Goal: Use online tool/utility: Utilize a website feature to perform a specific function

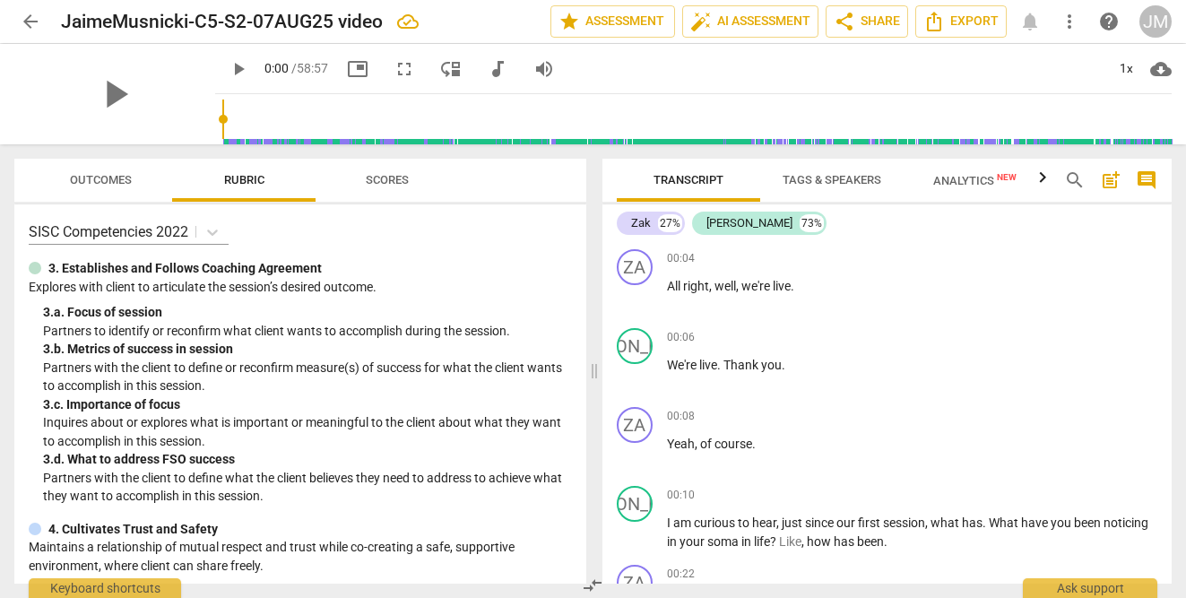
scroll to position [74, 0]
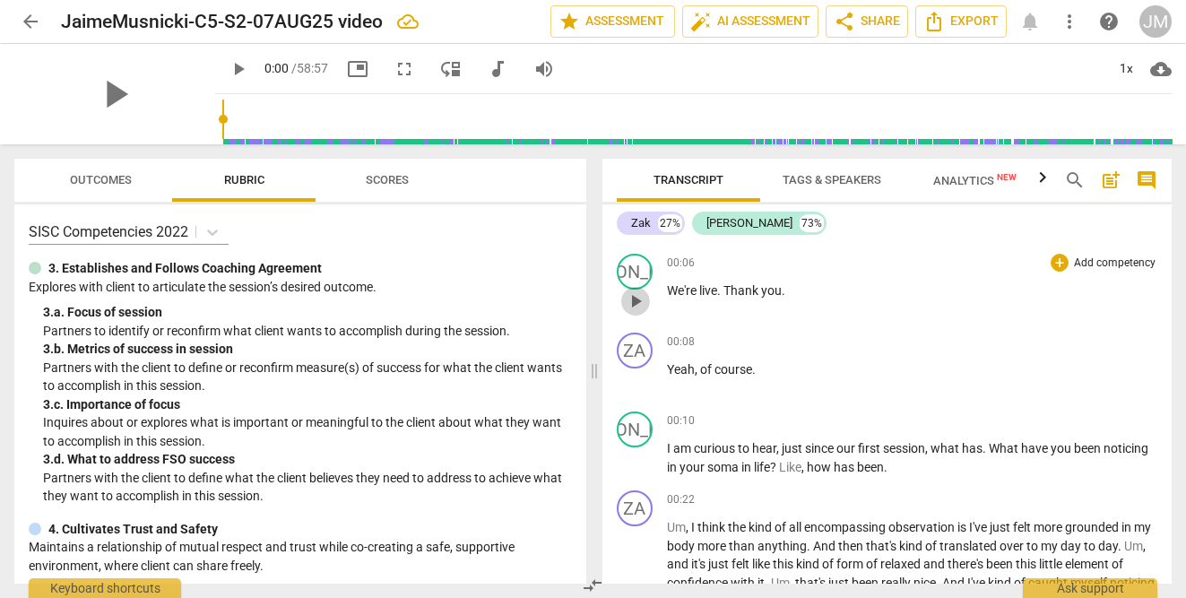
click at [634, 298] on span "play_arrow" at bounding box center [636, 301] width 22 height 22
click at [228, 73] on span "pause" at bounding box center [239, 69] width 22 height 22
click at [228, 67] on span "play_arrow" at bounding box center [239, 69] width 22 height 22
type input "6"
click at [533, 69] on span "volume_up" at bounding box center [544, 69] width 22 height 22
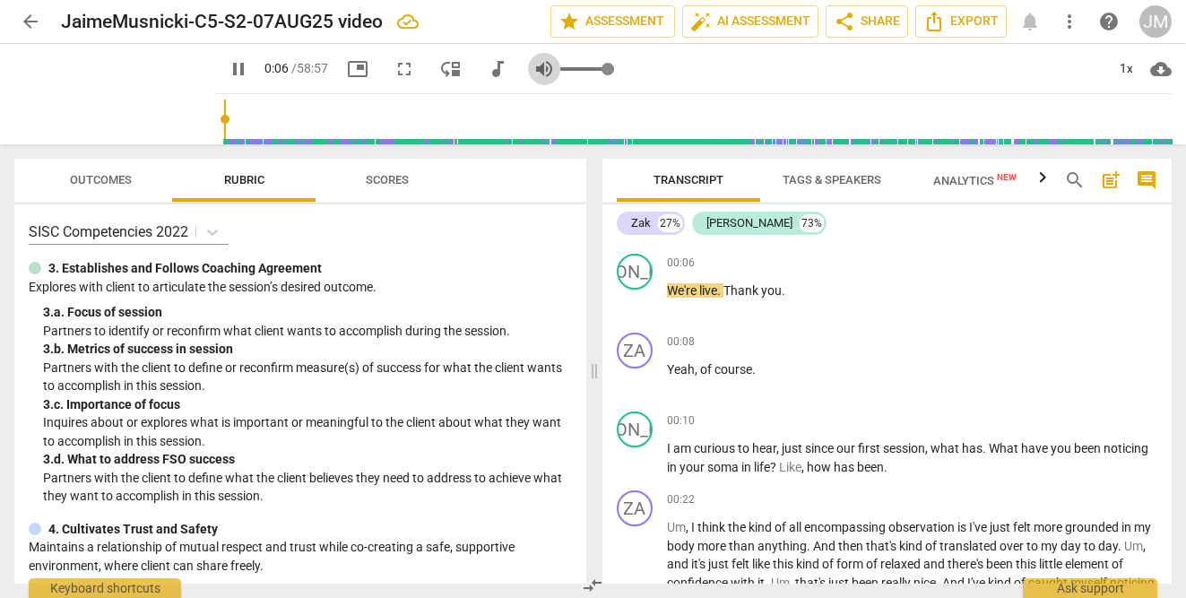
type input "0"
type input "6"
type input "0.09"
type input "6"
type input "0.12"
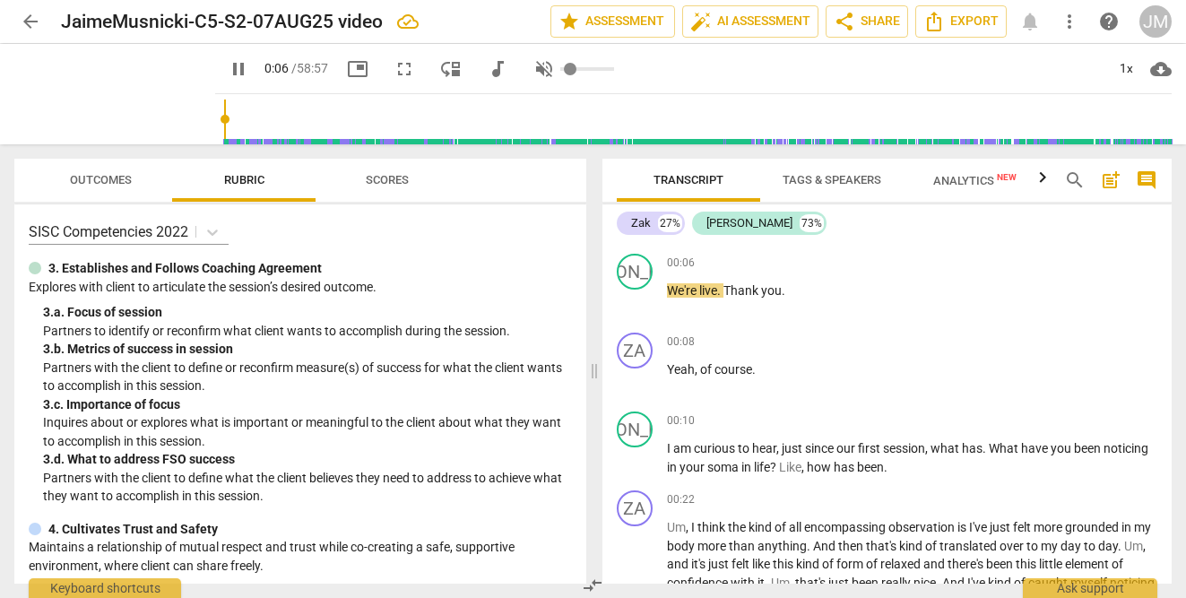
type input "6"
type input "0.18"
type input "6"
type input "0.24"
type input "6"
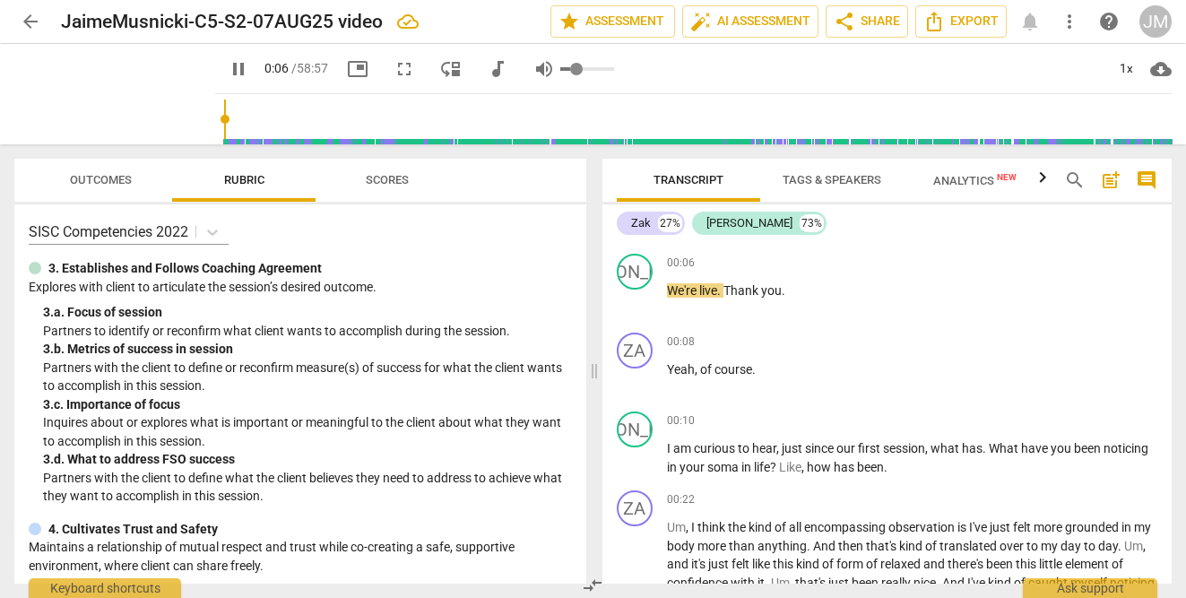
type input "0.3"
type input "6"
type input "0.36"
type input "6"
type input "0.42"
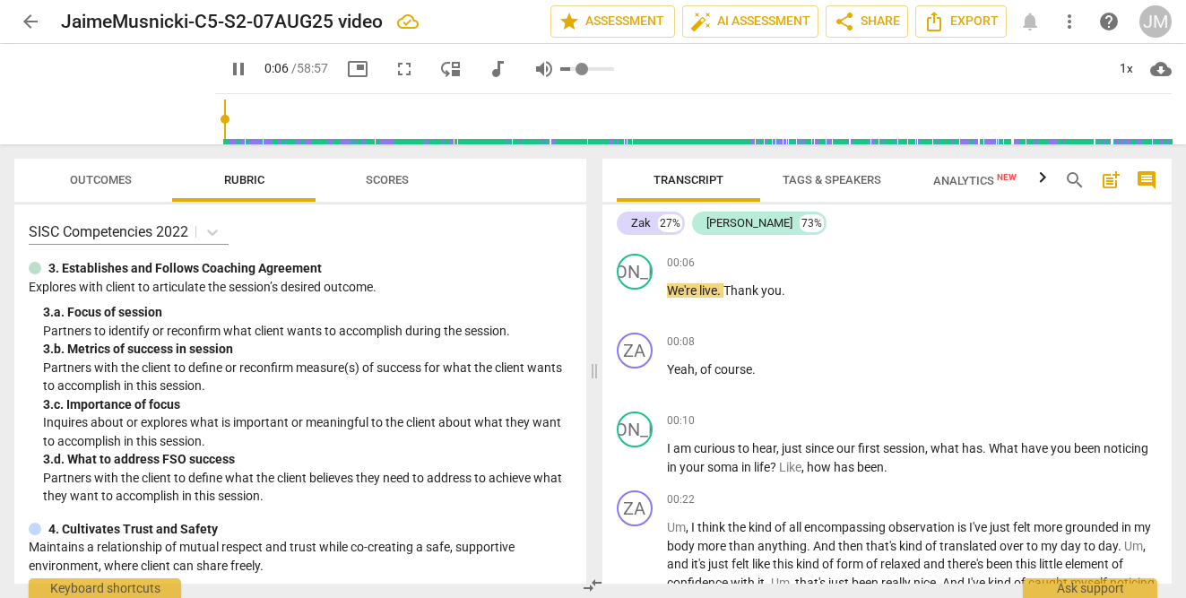
type input "6"
type input "0.48"
type input "6"
type input "0.53"
type input "6"
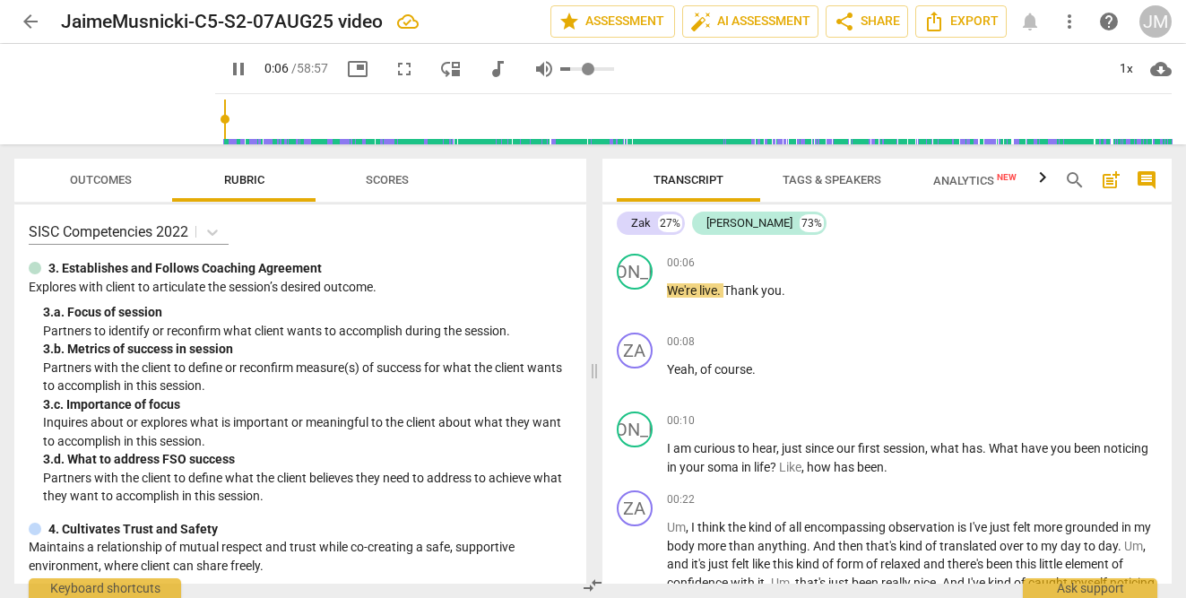
type input "0.57"
type input "6"
type input "0.6"
type input "6"
type input "0.63"
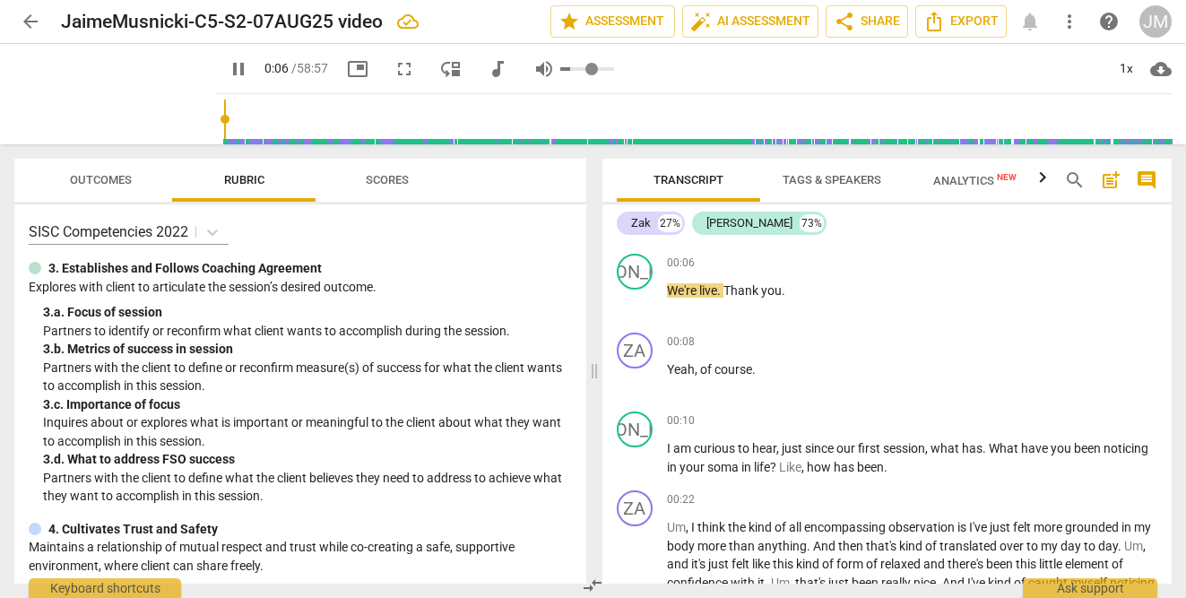
type input "6"
type input "0.66"
type input "6"
type input "0.68"
type input "6"
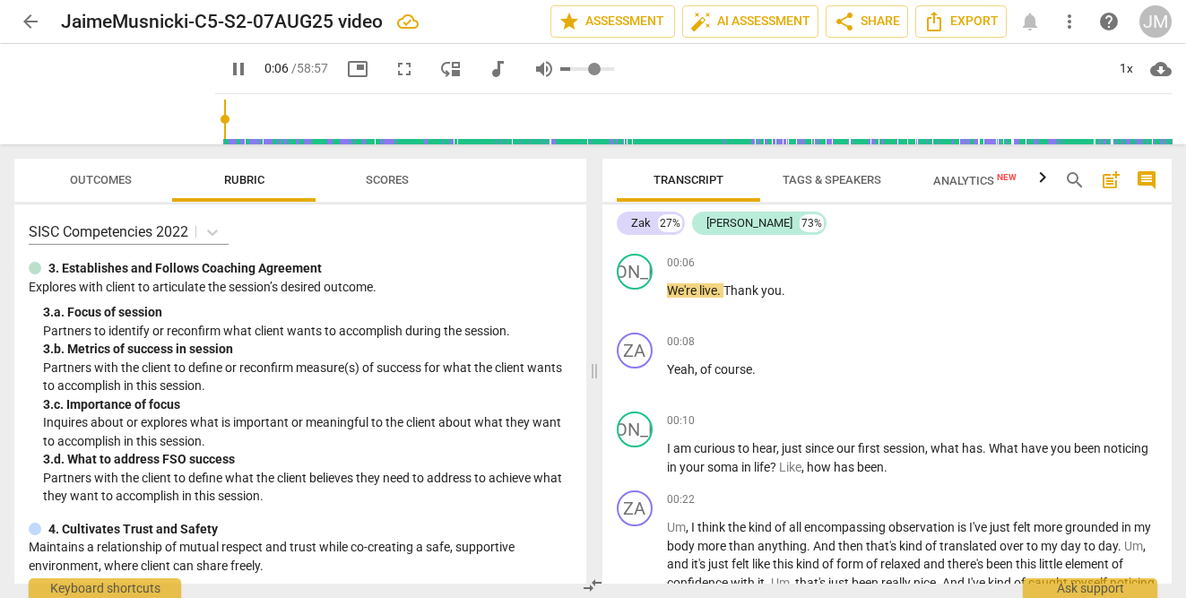
type input "0.69"
type input "6"
type input "0.7"
type input "6"
type input "0.71"
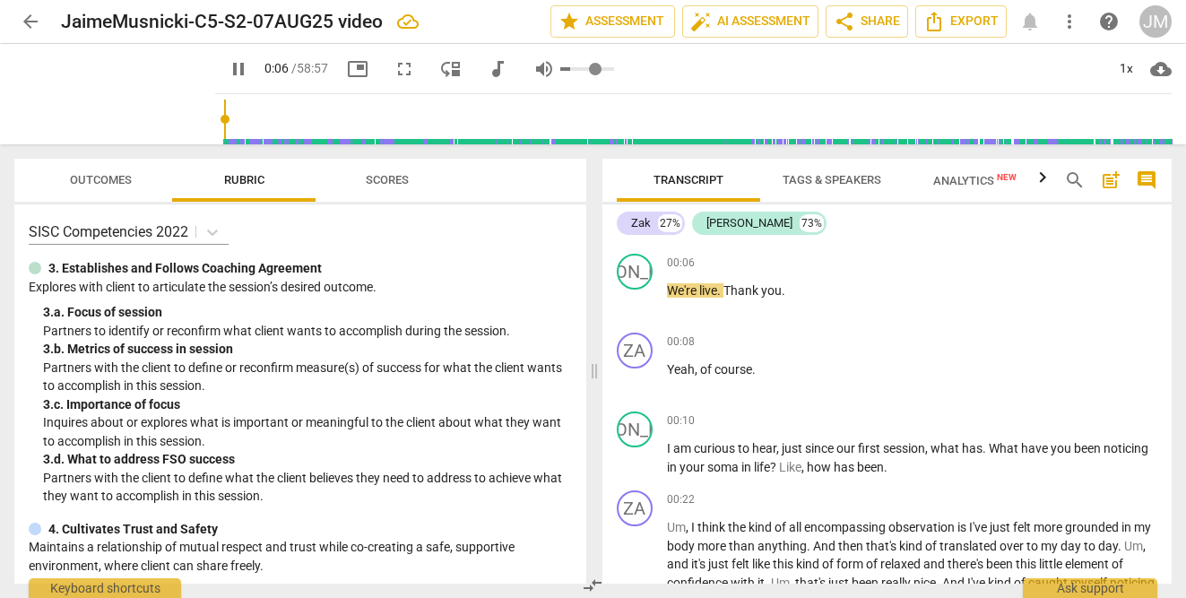
type input "6"
type input "0.72"
type input "6"
type input "0.73"
type input "6"
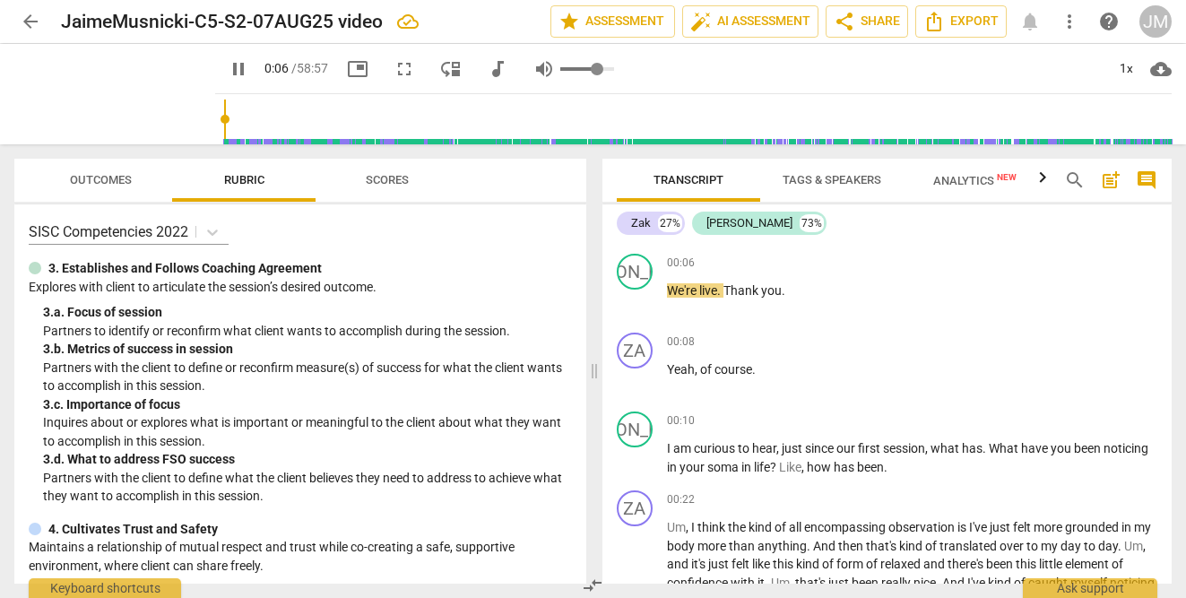
type input "0.72"
type input "6"
type input "0.71"
type input "6"
drag, startPoint x: 550, startPoint y: 69, endPoint x: 576, endPoint y: 68, distance: 26.0
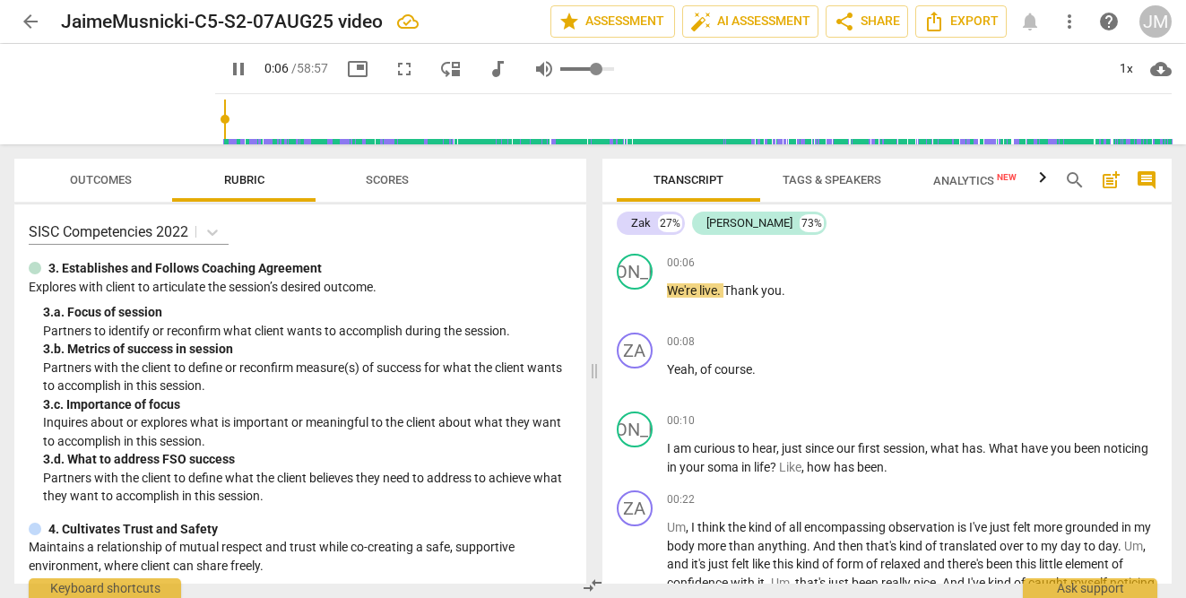
click at [576, 68] on input "range" at bounding box center [587, 69] width 54 height 4
type input "0.68"
type input "6"
type input "0.66"
type input "6"
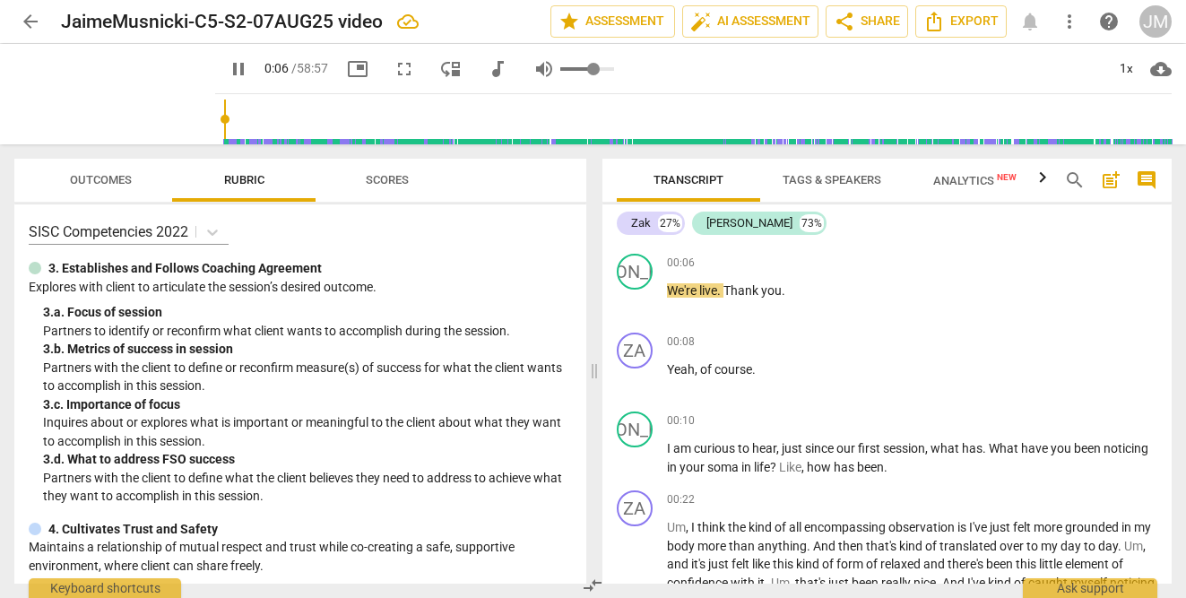
type input "0.58"
type input "6"
type input "0.54"
type input "6"
type input "0.51"
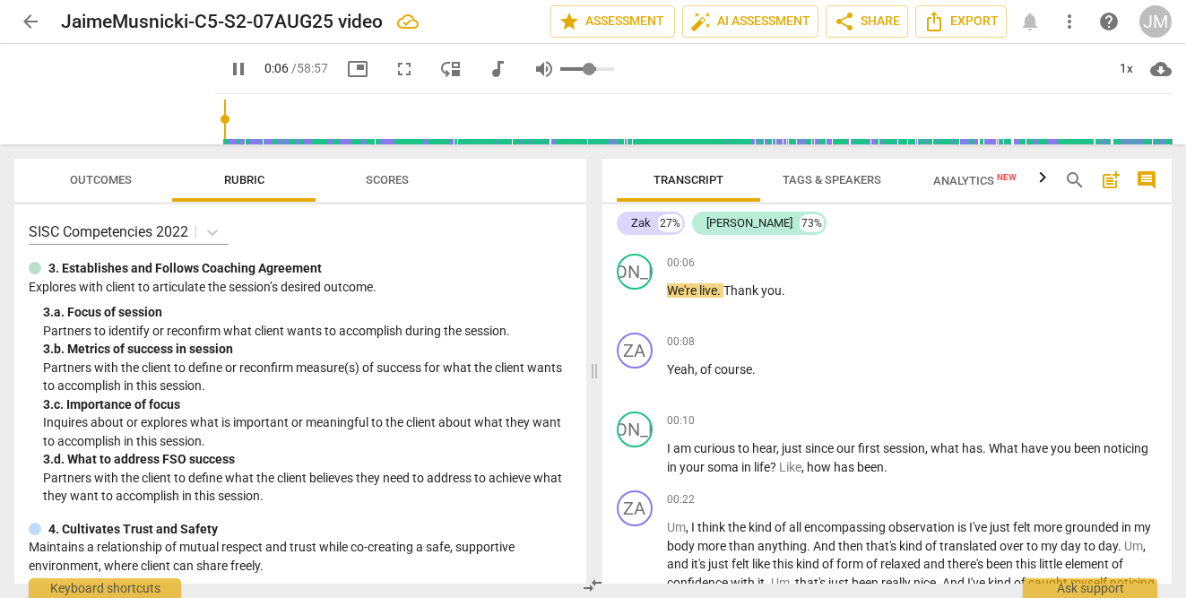
type input "6"
type input "0.48"
type input "6"
type input "0.45"
type input "6"
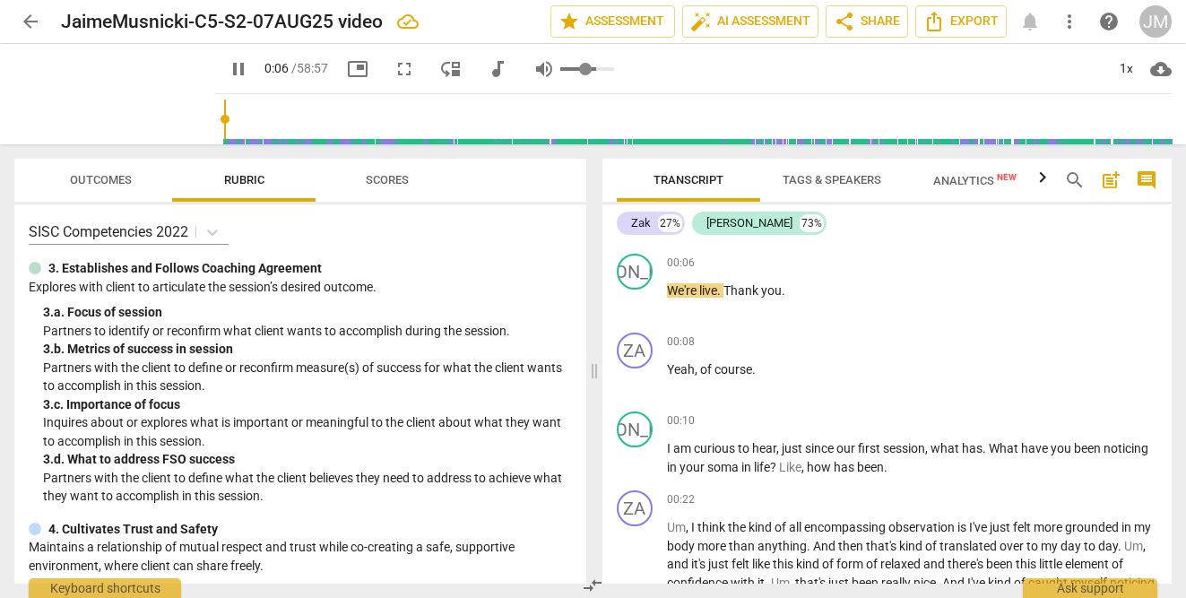
type input "0.43"
type input "6"
type input "0.42"
type input "6"
type input "0.4"
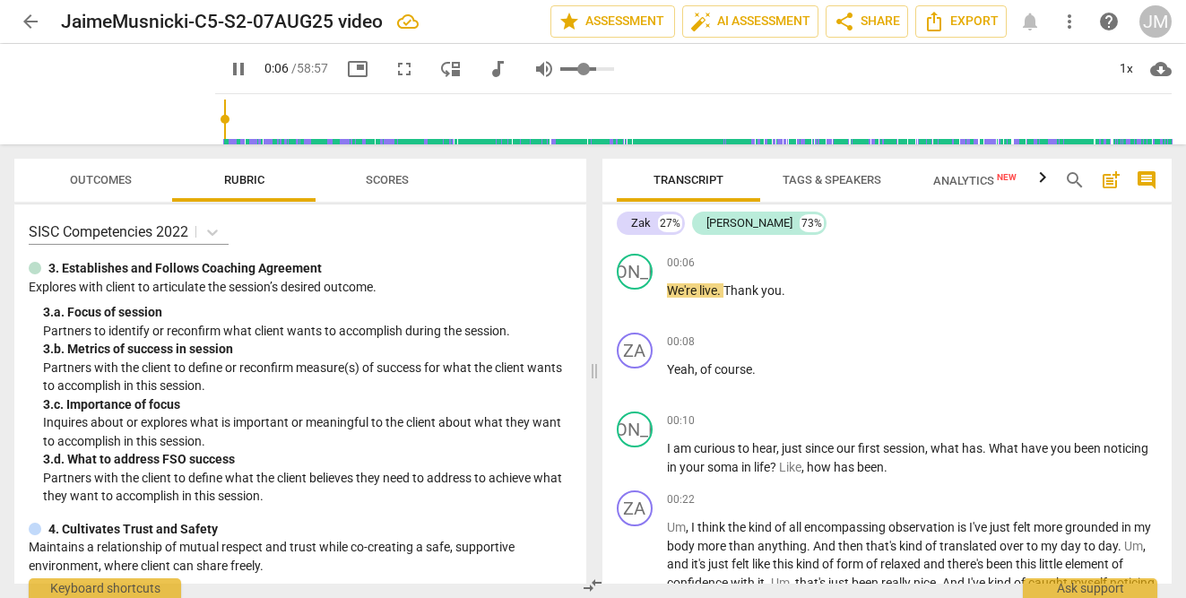
type input "6"
type input "0.39"
type input "6"
type input "0.37"
type input "6"
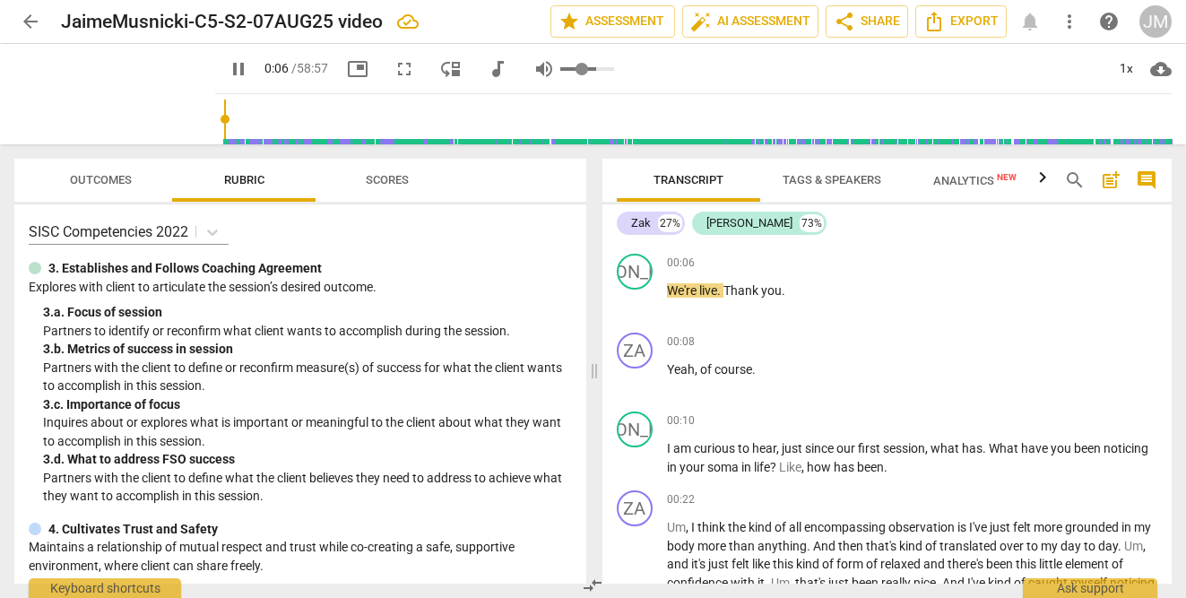
type input "0.36"
type input "6"
type input "0.35"
type input "6"
type input "0.34"
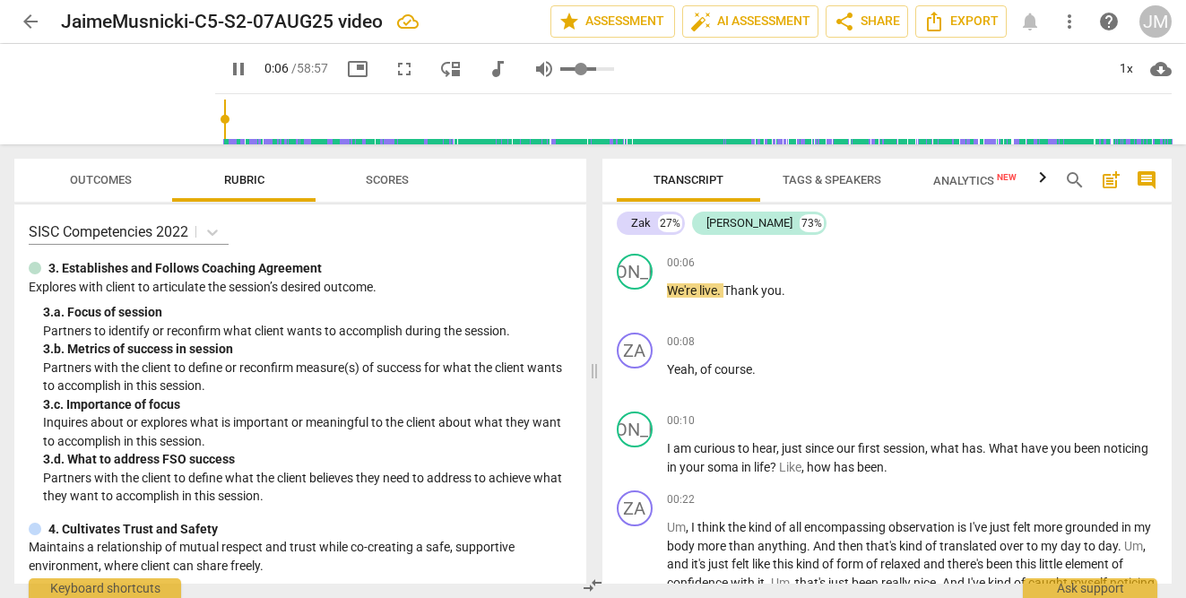
type input "6"
type input "0.35"
type input "6"
type input "0.36"
type input "6"
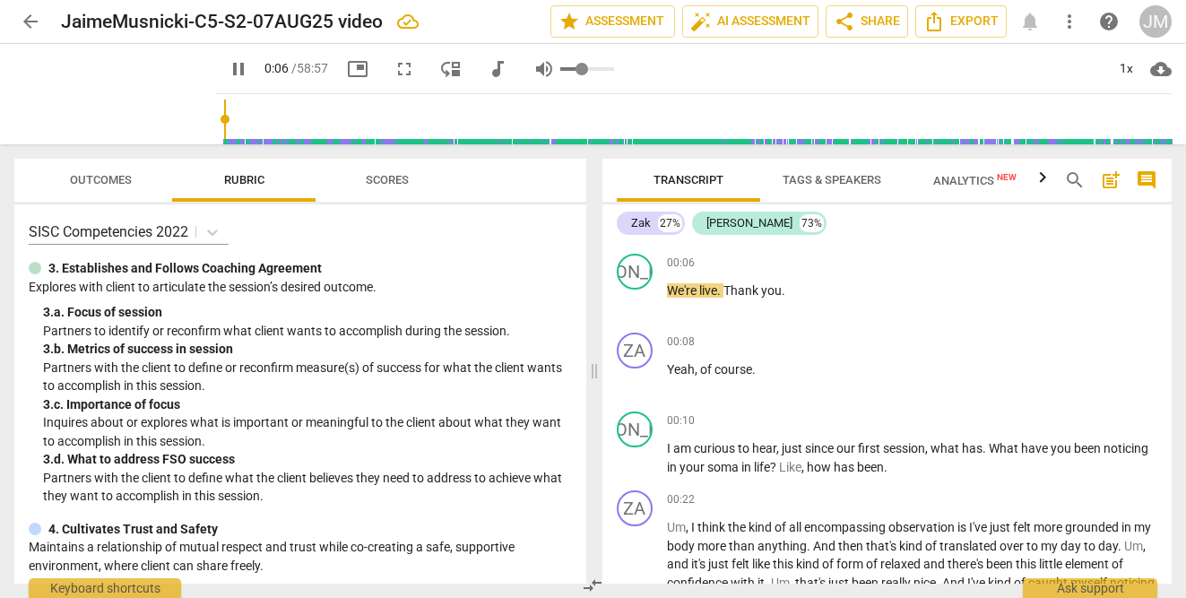
type input "0.37"
type input "6"
type input "0.38"
type input "6"
type input "0.39"
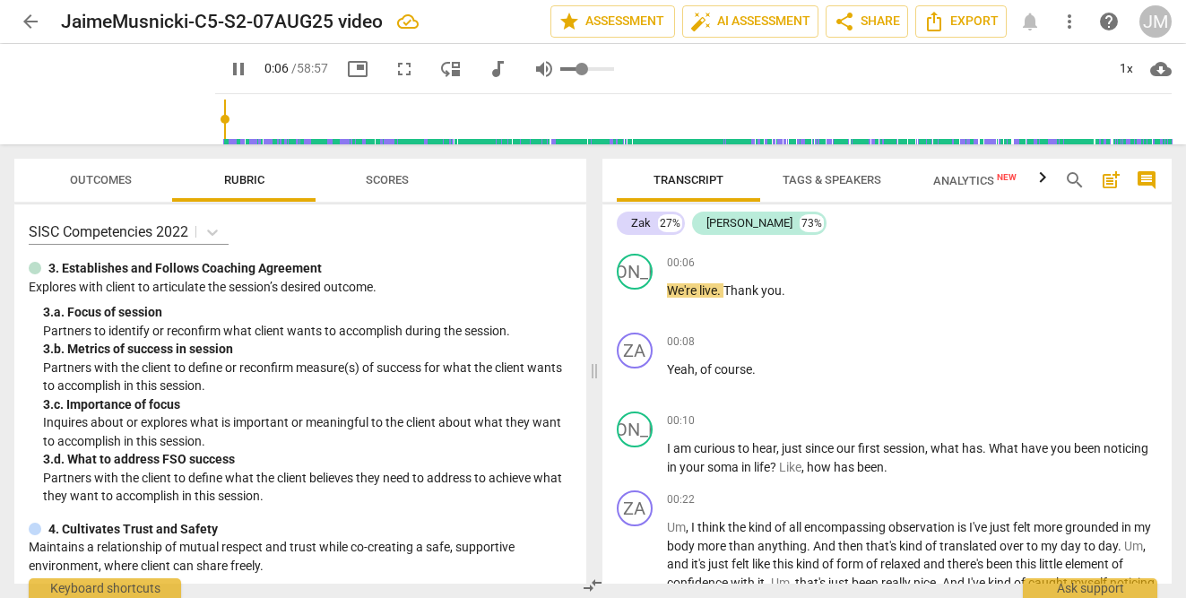
type input "6"
type input "0.4"
type input "6"
type input "0.41"
type input "6"
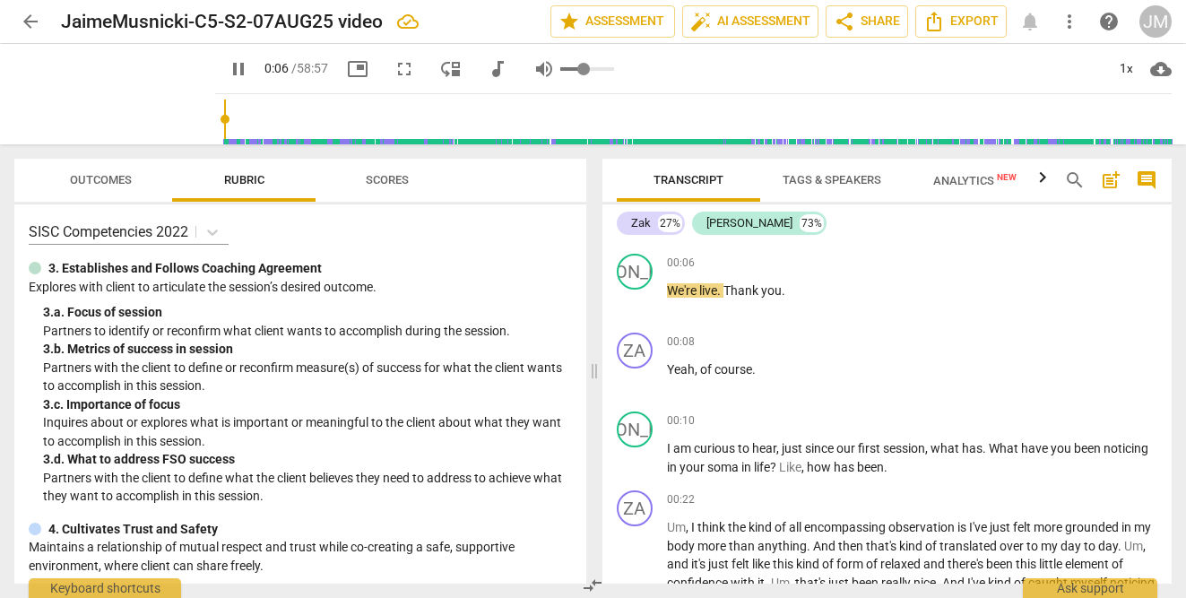
type input "0.42"
type input "6"
type input "0.43"
type input "6"
type input "0.44"
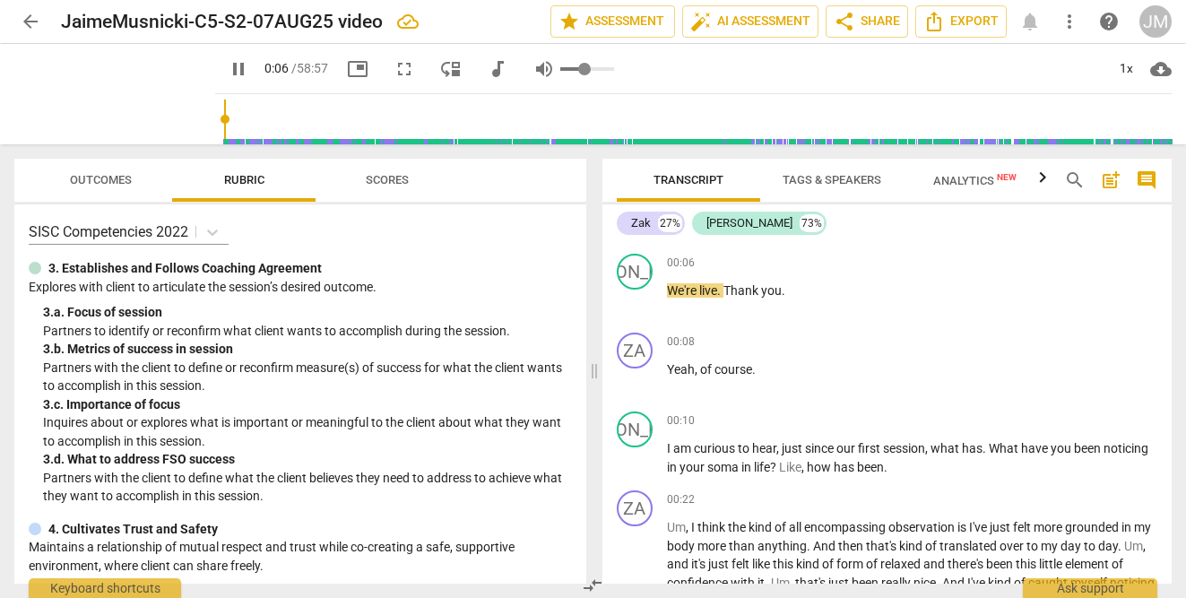
type input "6"
type input "0.45"
type input "6"
type input "0.46"
type input "6"
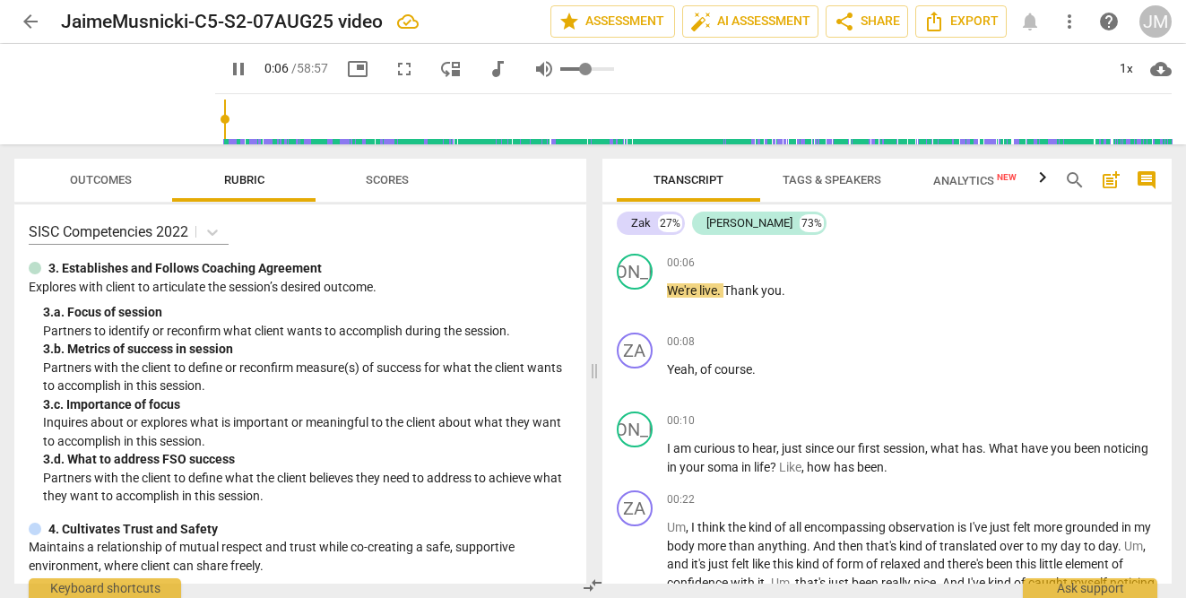
type input "0.47"
type input "6"
type input "0.48"
type input "6"
type input "0.49"
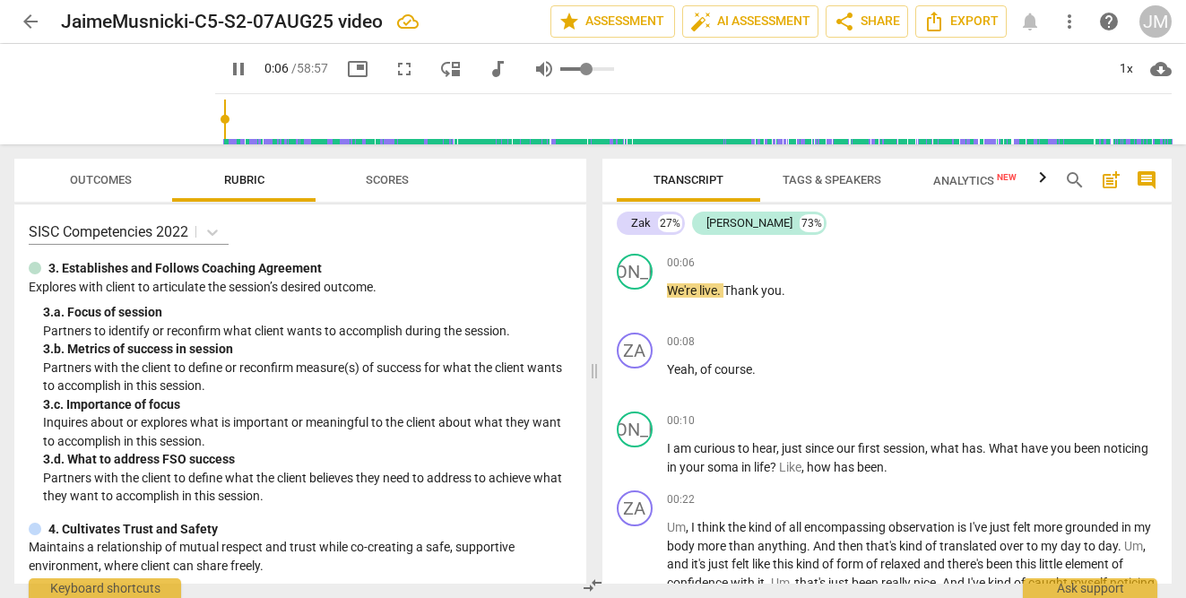
type input "6"
type input "0.5"
type input "6"
type input "0.51"
type input "6"
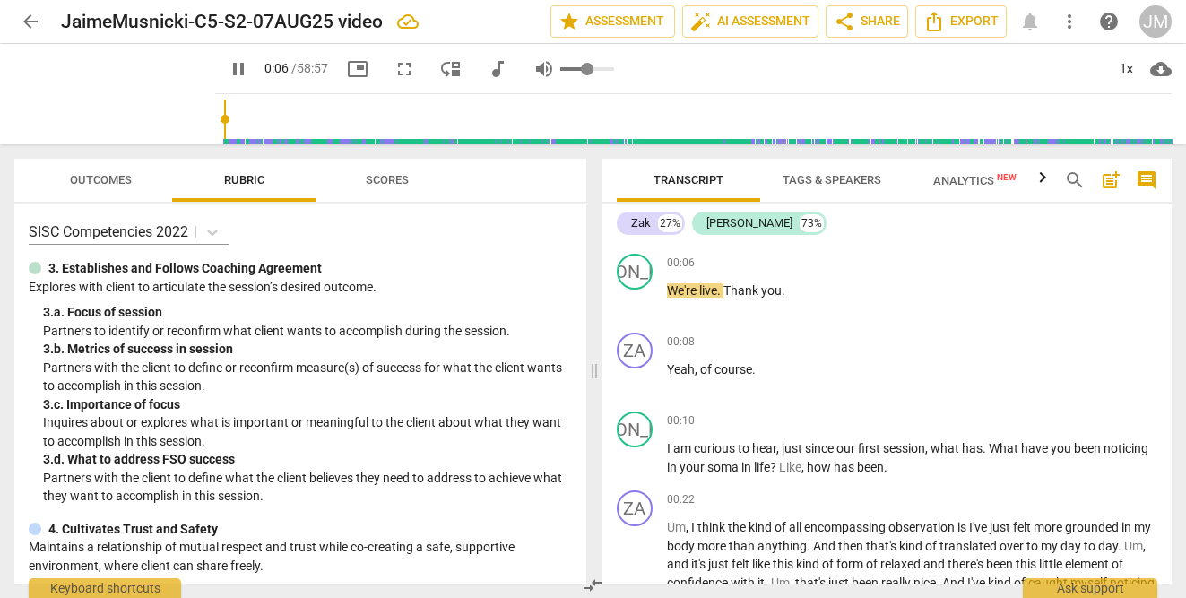
type input "0.52"
type input "6"
type input "0.53"
type input "6"
type input "0.54"
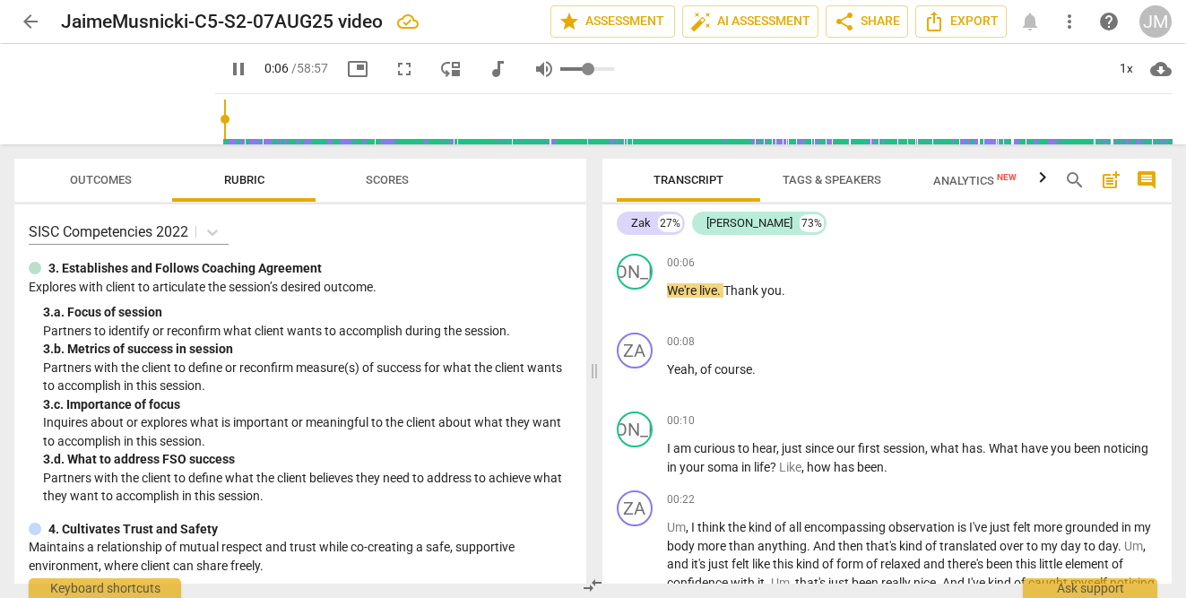
type input "6"
type input "0.55"
type input "6"
type input "0.55"
click at [569, 68] on input "range" at bounding box center [587, 69] width 54 height 4
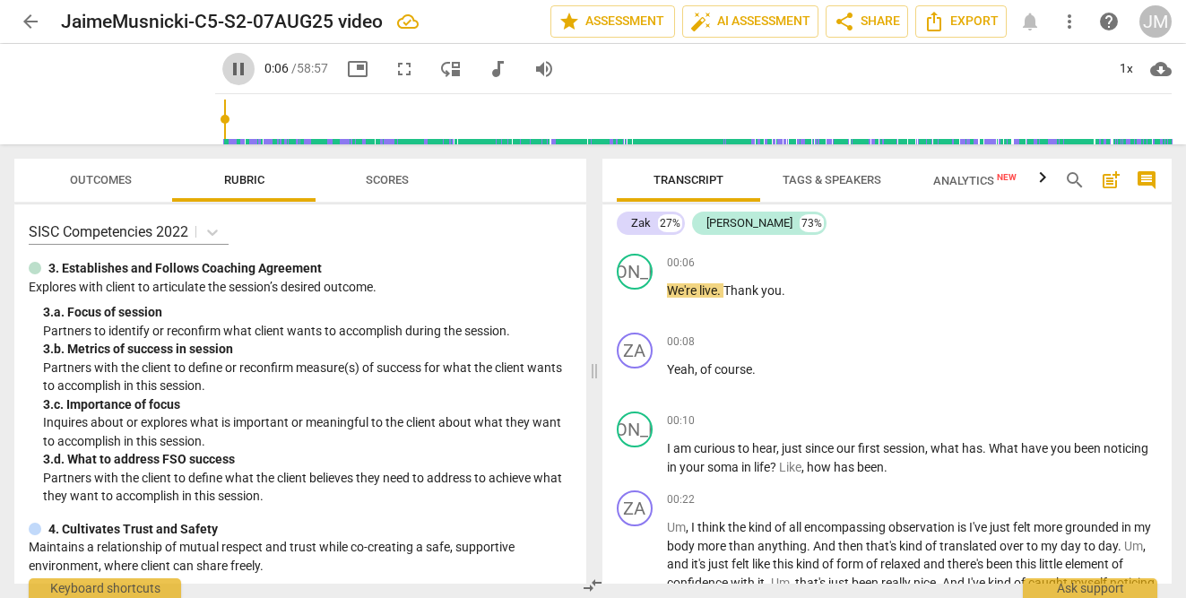
click at [228, 68] on span "pause" at bounding box center [239, 69] width 22 height 22
type input "6"
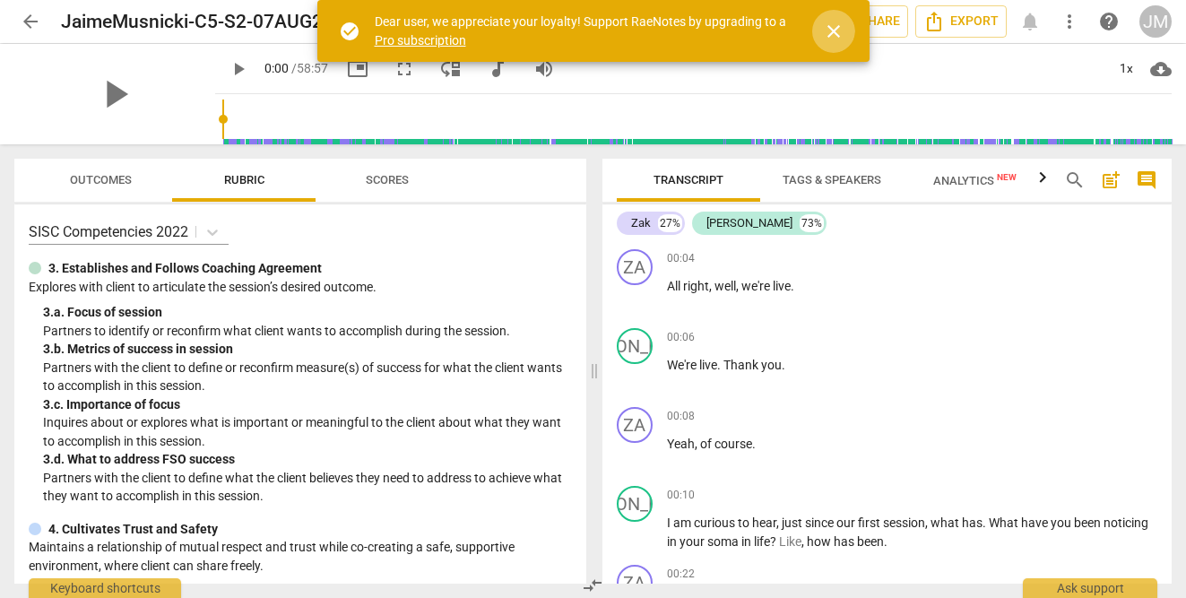
click at [842, 34] on span "close" at bounding box center [834, 32] width 22 height 22
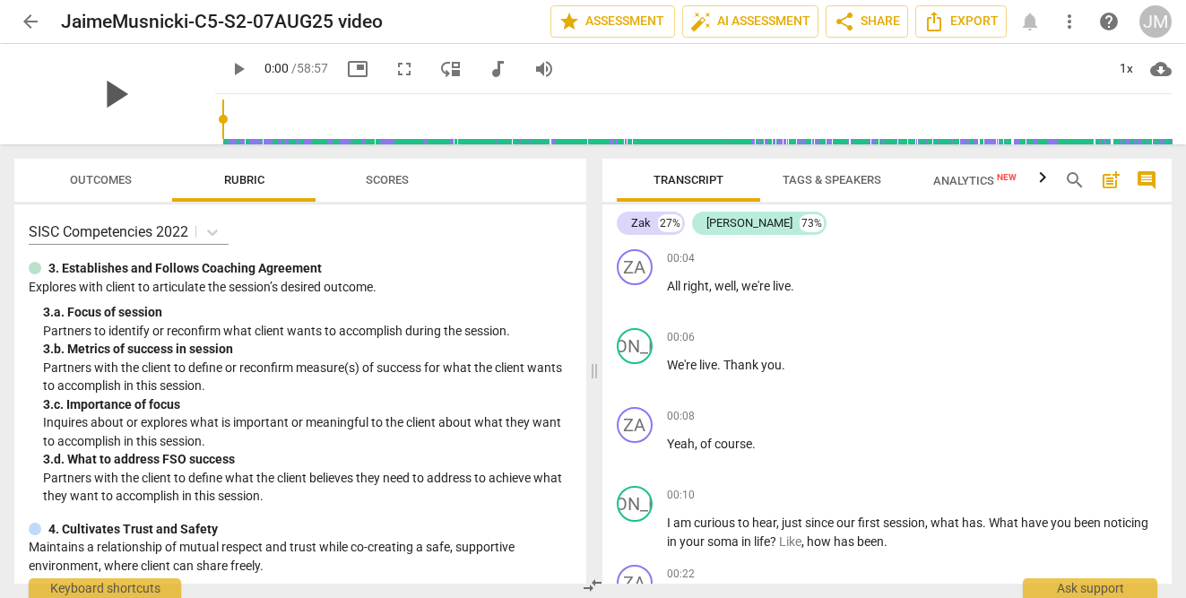
click at [109, 97] on span "play_arrow" at bounding box center [114, 94] width 47 height 47
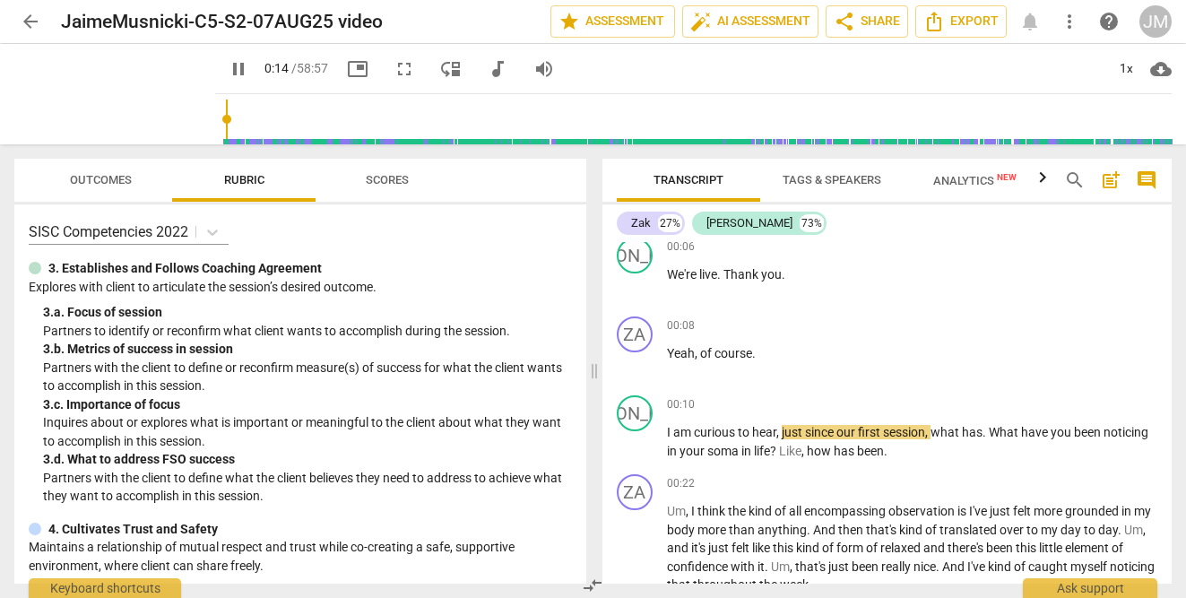
scroll to position [117, 0]
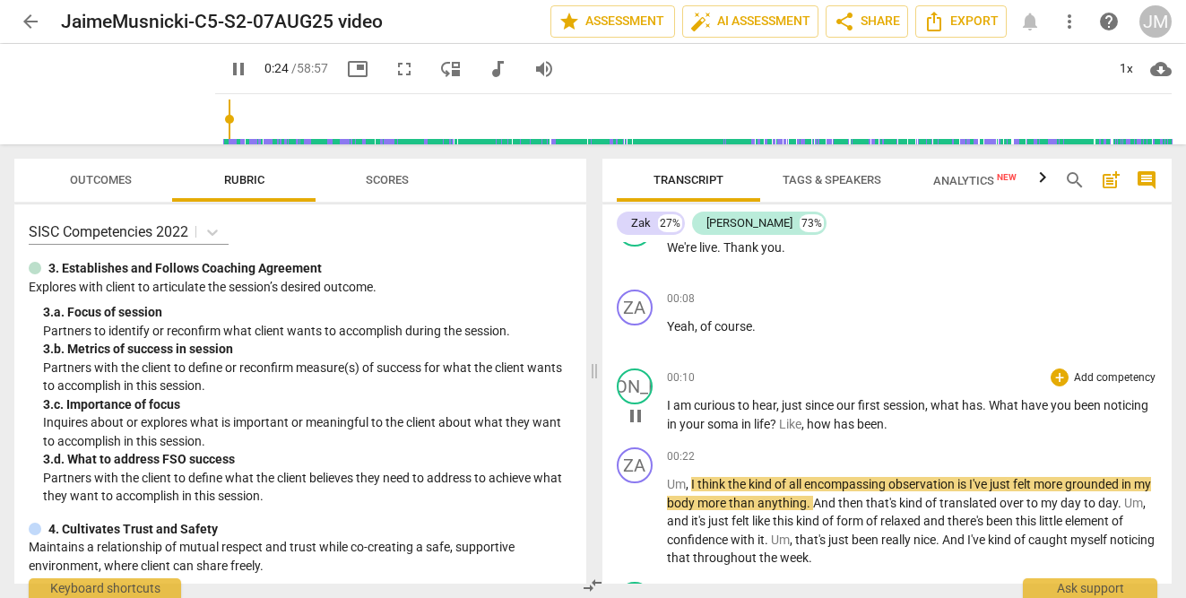
click at [633, 410] on span "pause" at bounding box center [636, 416] width 22 height 22
type input "25"
click at [857, 424] on span "has" at bounding box center [844, 424] width 23 height 14
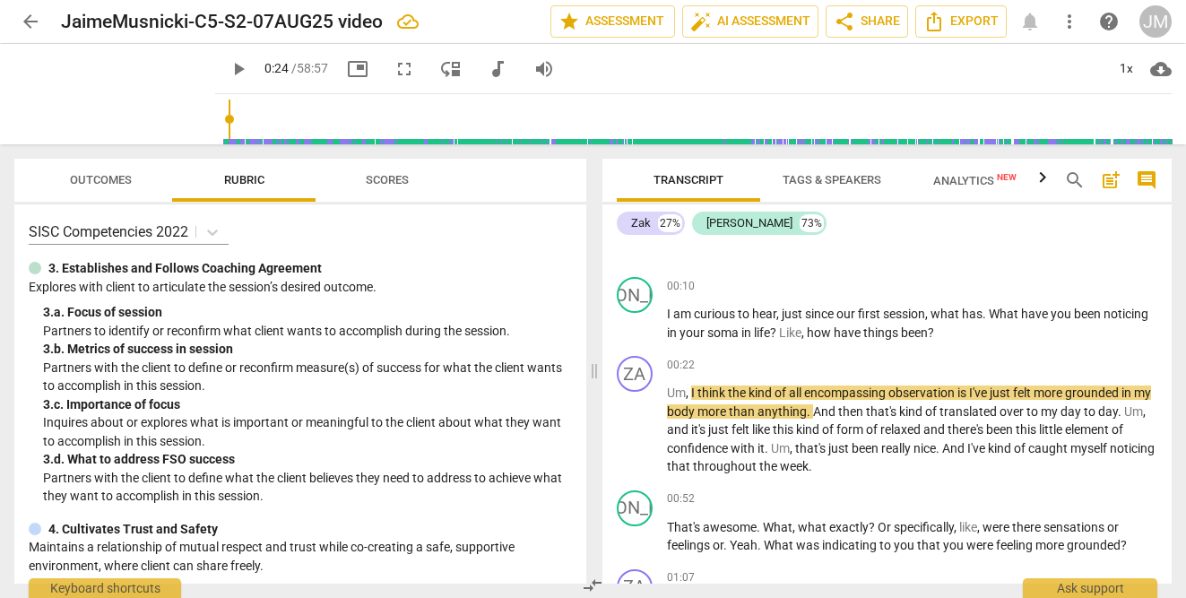
scroll to position [211, 0]
click at [228, 69] on span "play_arrow" at bounding box center [239, 69] width 22 height 22
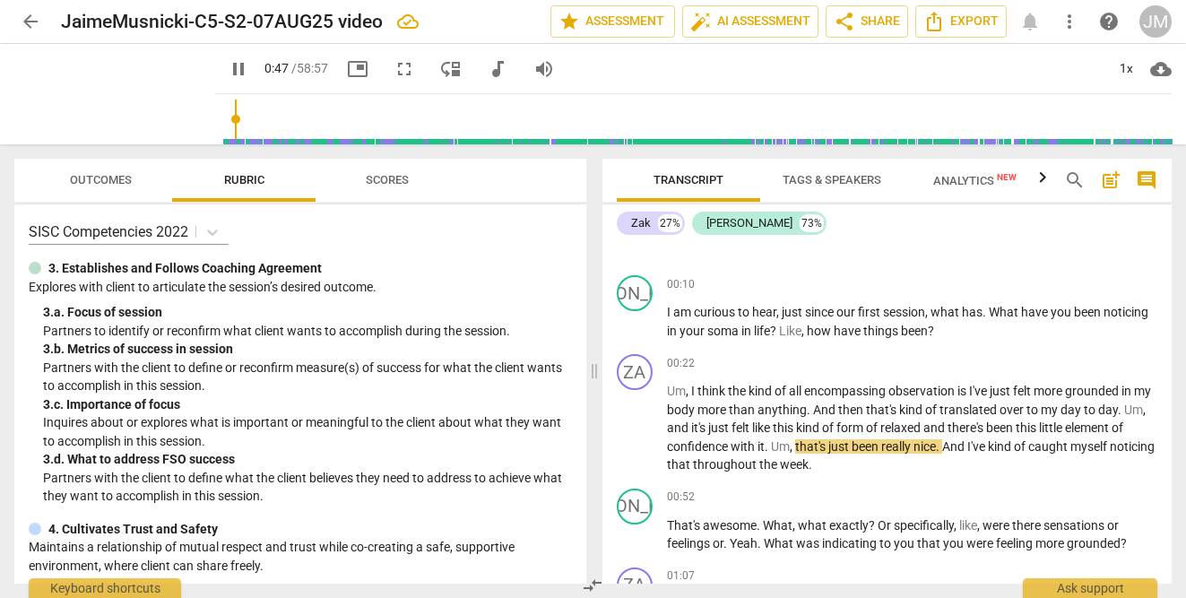
click at [228, 74] on span "pause" at bounding box center [239, 69] width 22 height 22
click at [228, 70] on span "play_arrow" at bounding box center [239, 69] width 22 height 22
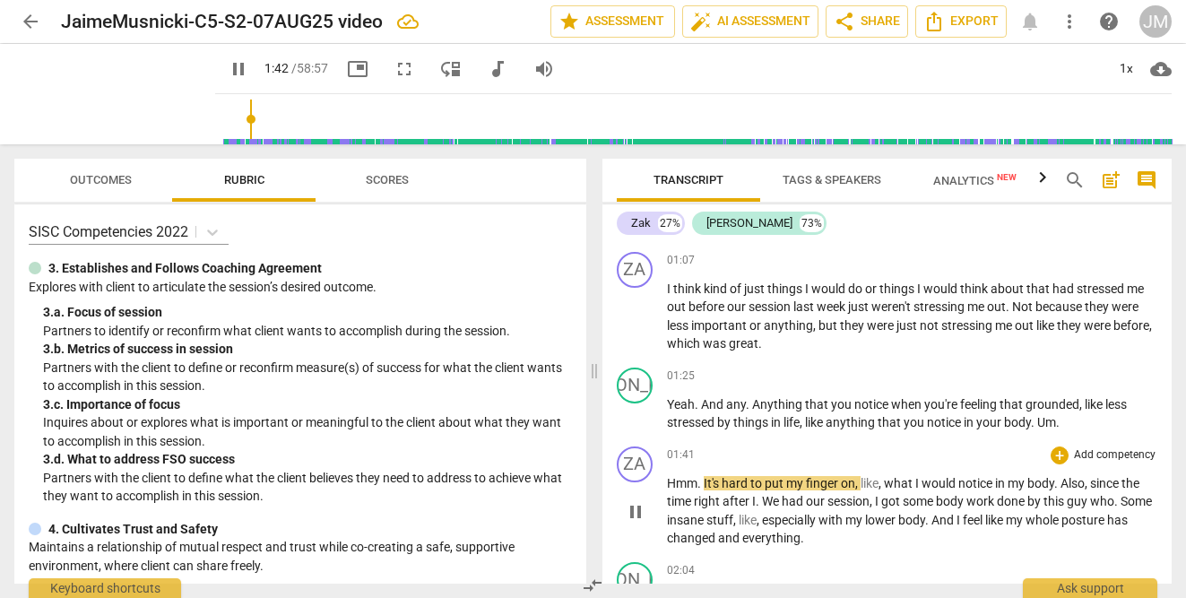
scroll to position [543, 0]
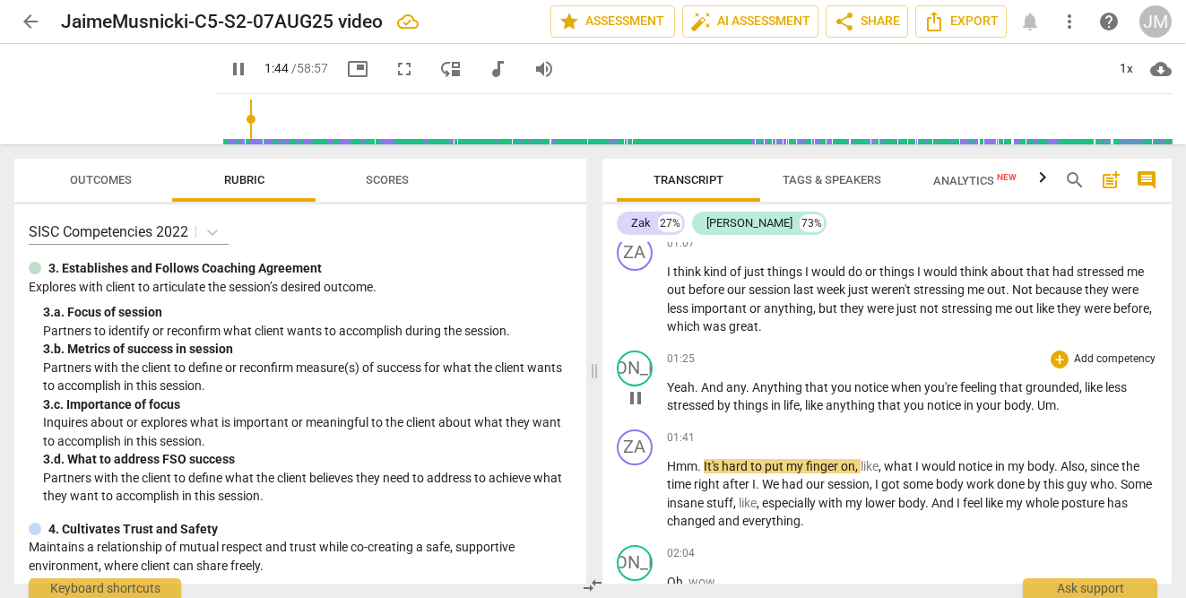
click at [1038, 403] on span "Um" at bounding box center [1046, 405] width 19 height 14
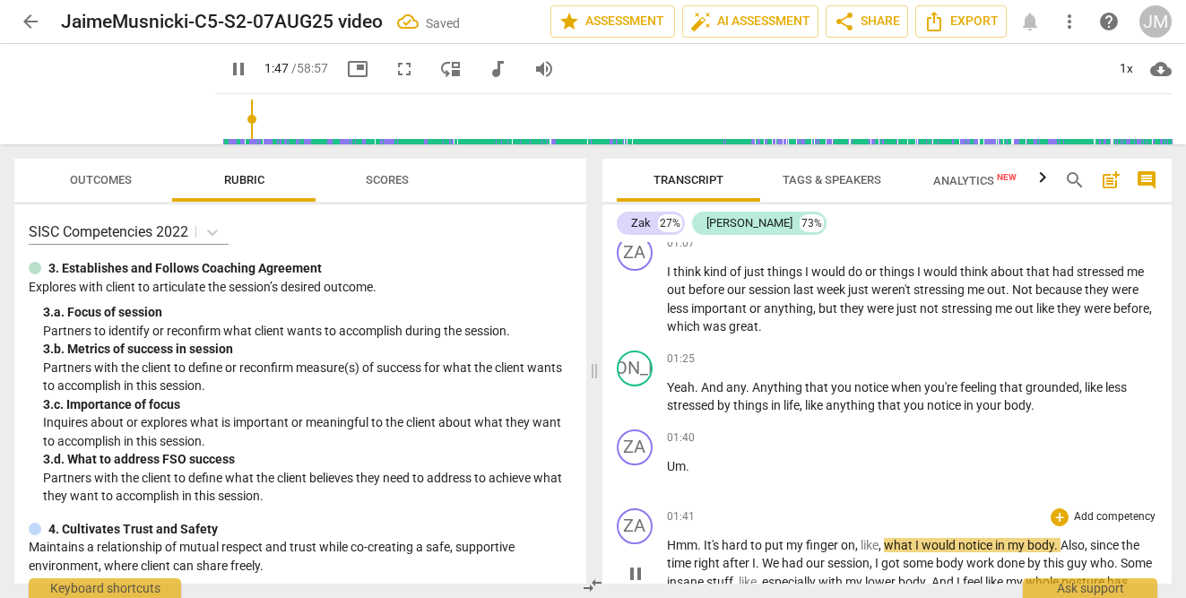
click at [667, 546] on span "Hmm" at bounding box center [682, 545] width 30 height 14
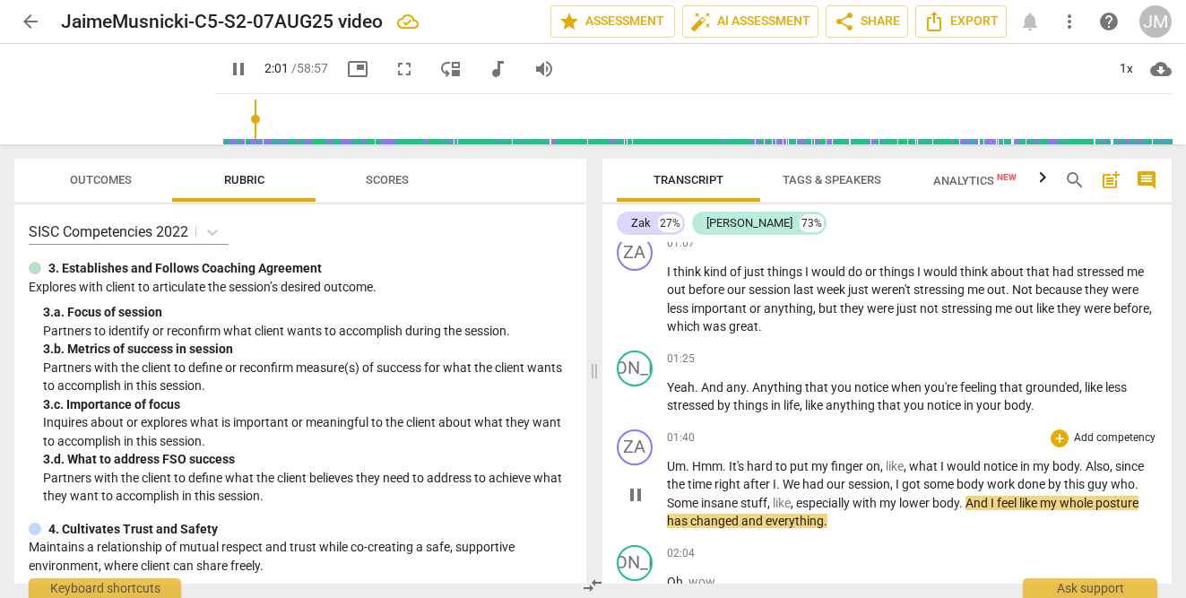
click at [1148, 487] on p "Um . Hmm . It's hard to put my finger on , like , what I would notice in my bod…" at bounding box center [912, 493] width 491 height 73
type input "122"
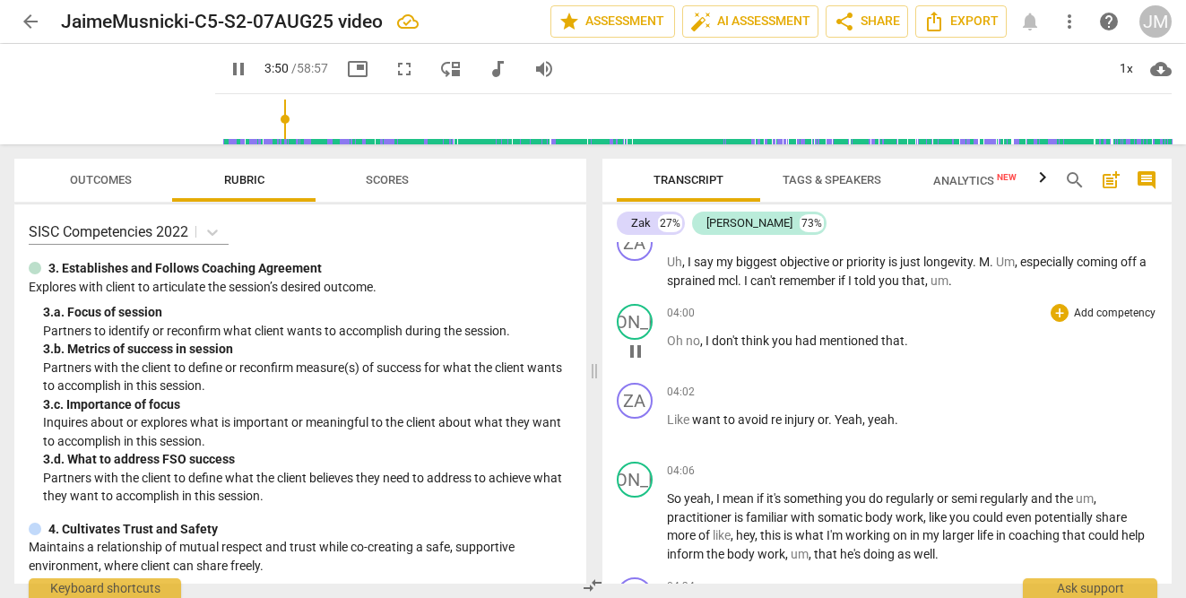
scroll to position [1978, 0]
click at [228, 66] on span "pause" at bounding box center [239, 69] width 22 height 22
type input "241"
click at [983, 263] on span "M" at bounding box center [984, 263] width 11 height 14
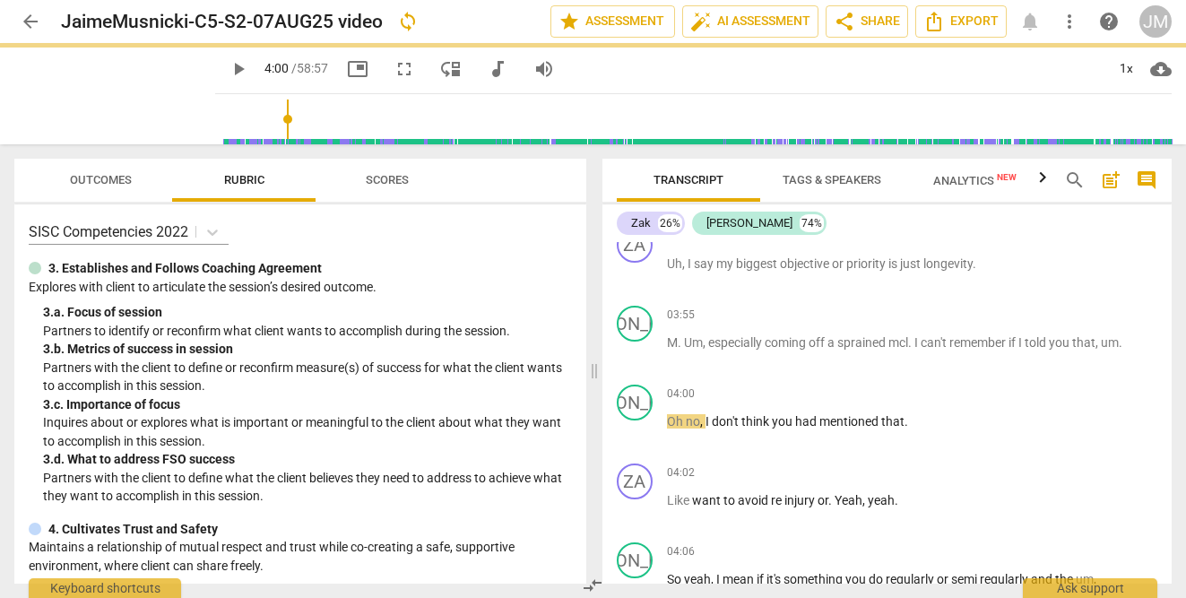
scroll to position [2057, 0]
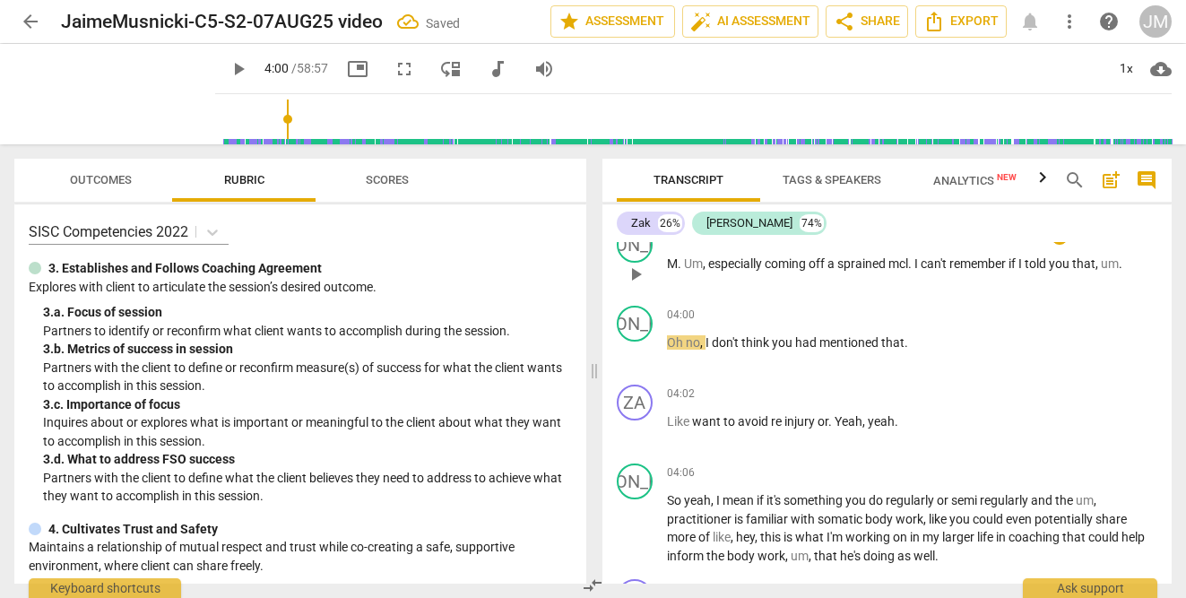
click at [683, 263] on span "." at bounding box center [681, 263] width 6 height 14
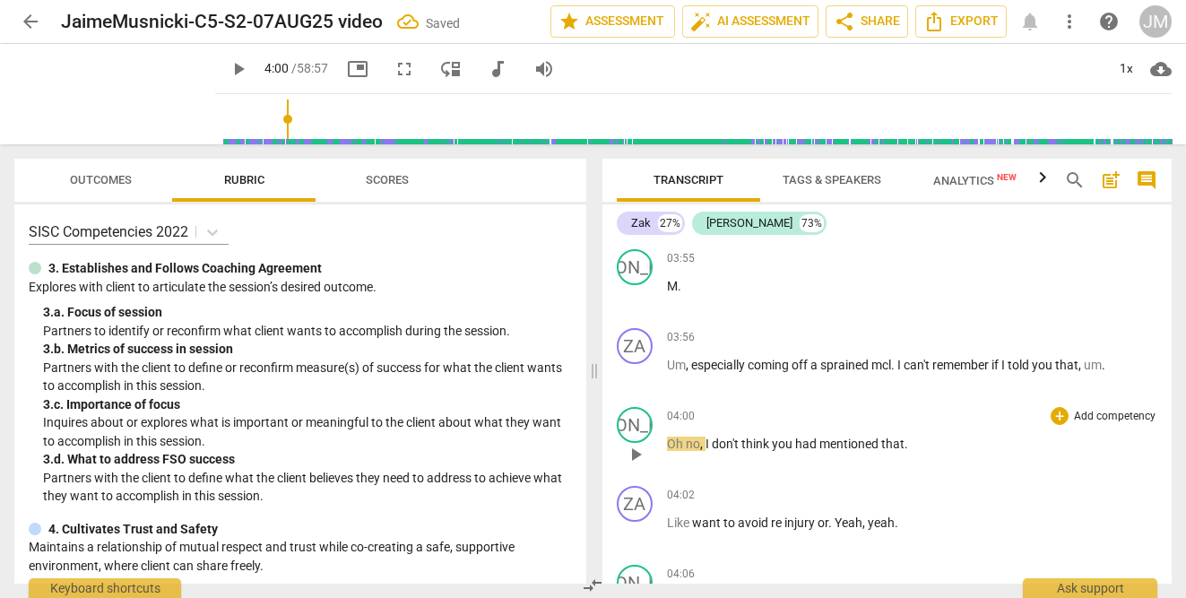
scroll to position [2032, 0]
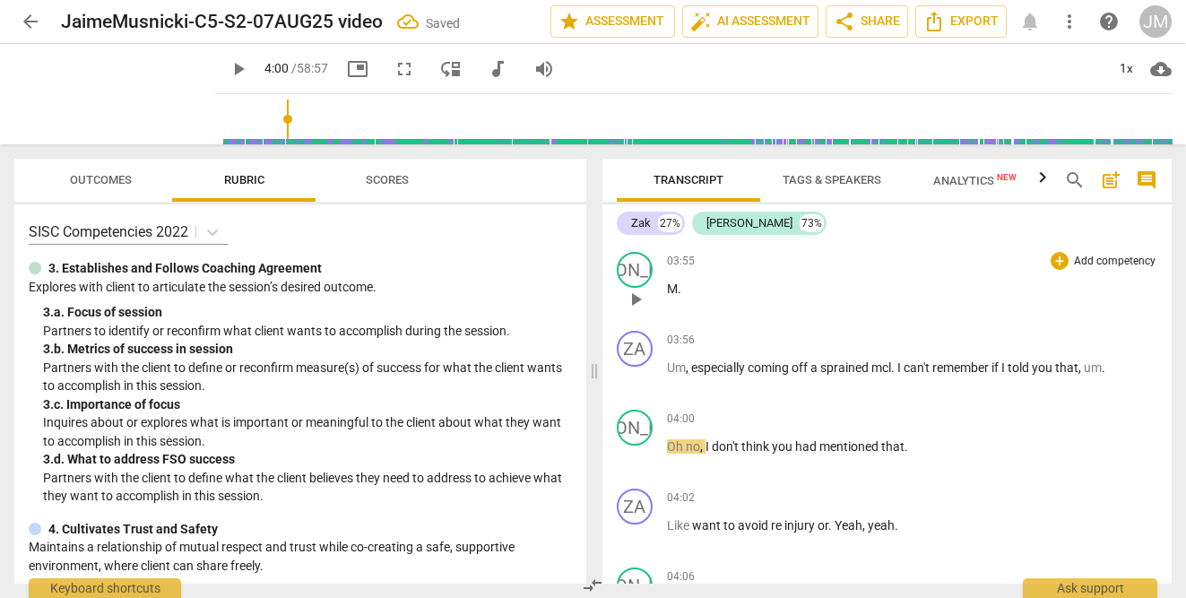
click at [676, 289] on span "M" at bounding box center [672, 288] width 11 height 14
click at [637, 453] on span "play_arrow" at bounding box center [636, 457] width 22 height 22
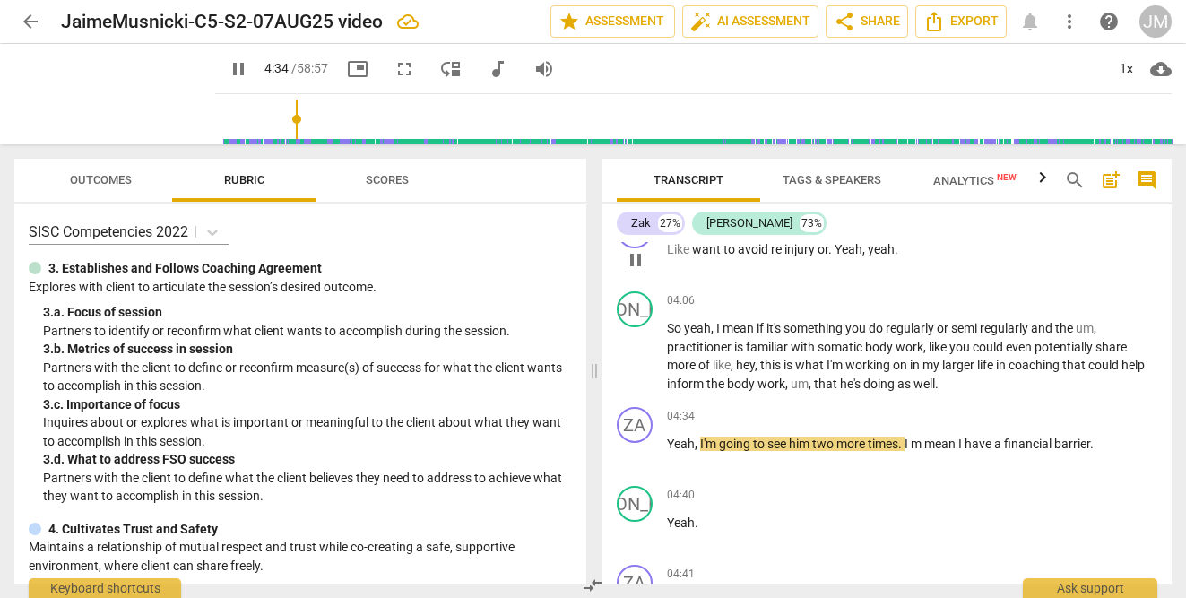
scroll to position [2309, 0]
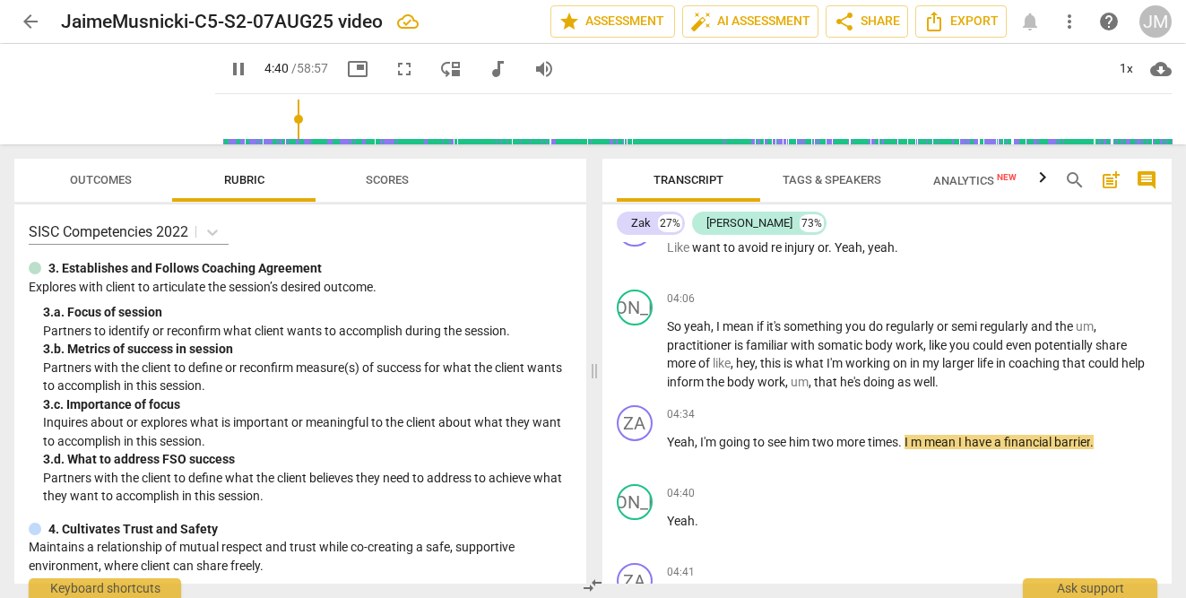
click at [228, 65] on span "pause" at bounding box center [239, 69] width 22 height 22
click at [228, 73] on span "play_arrow" at bounding box center [239, 69] width 22 height 22
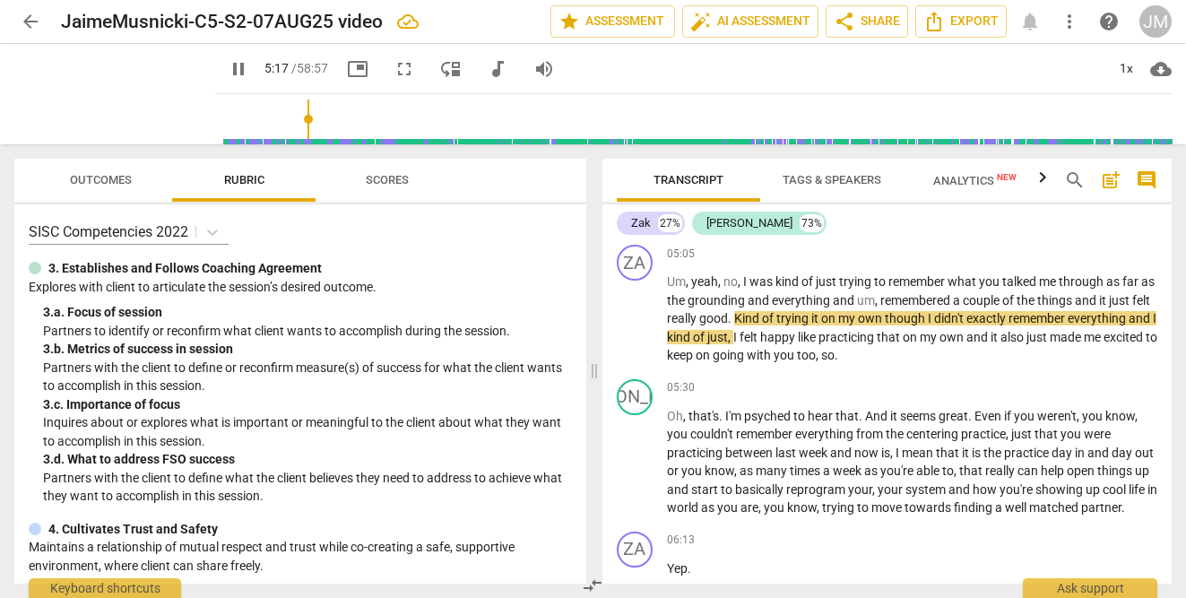
scroll to position [2944, 0]
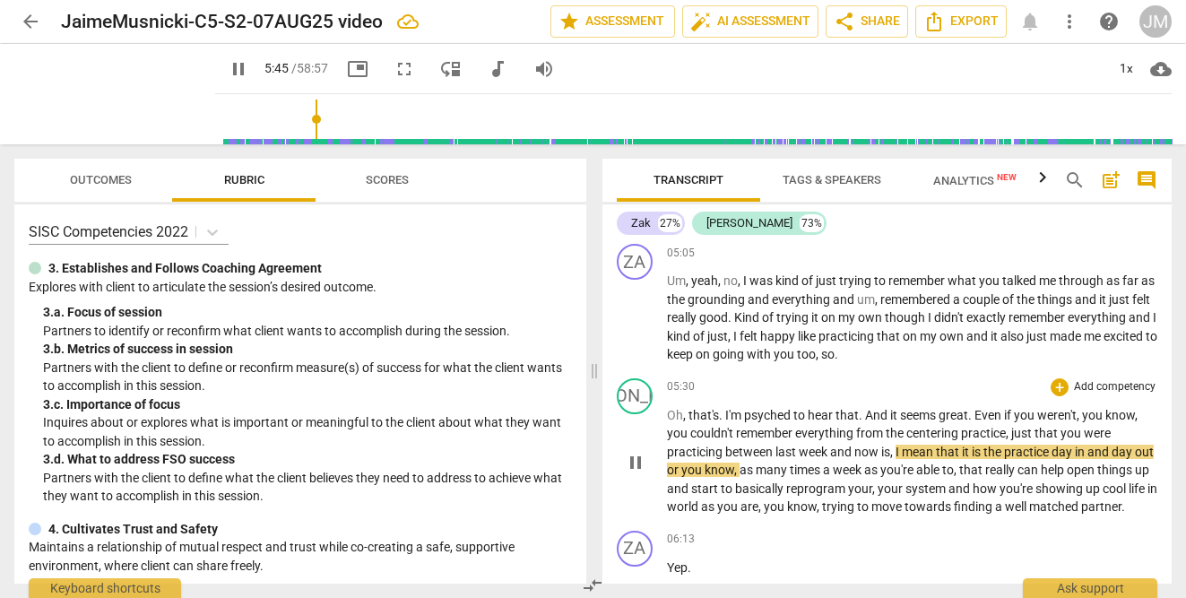
click at [725, 454] on span "between" at bounding box center [750, 452] width 50 height 14
type input "347"
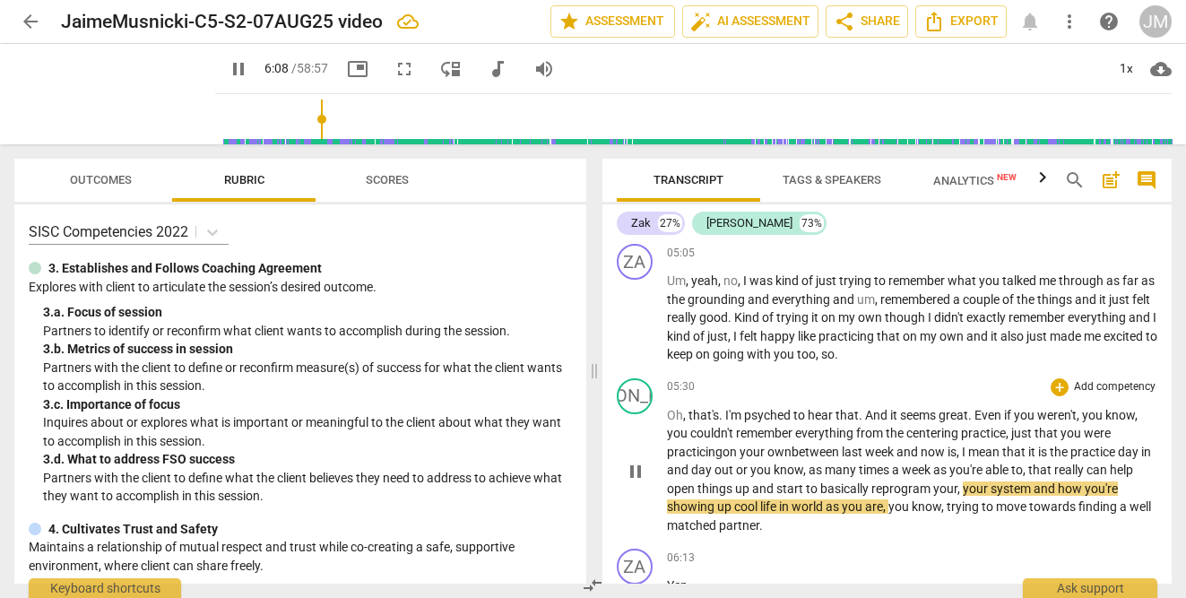
click at [758, 507] on span "cool" at bounding box center [747, 506] width 26 height 14
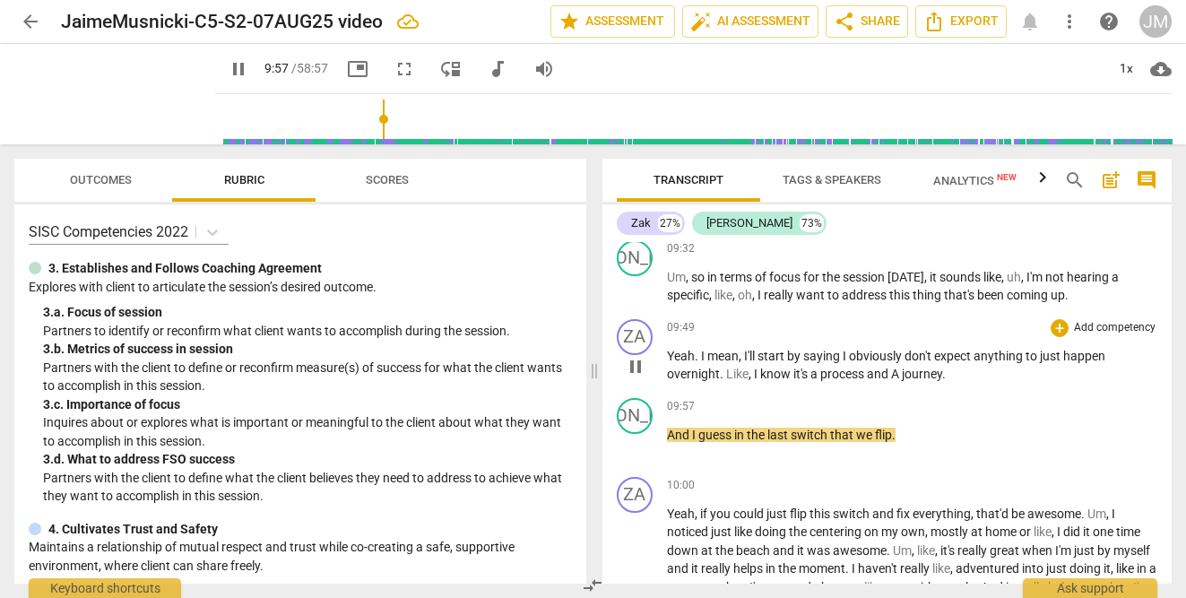
scroll to position [4487, 0]
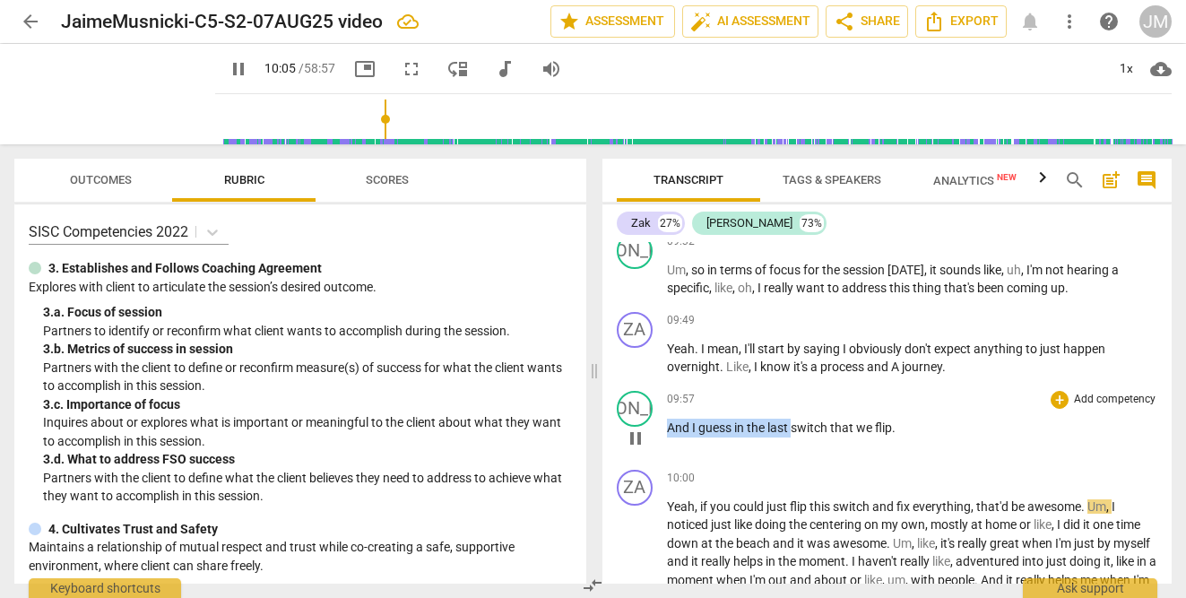
drag, startPoint x: 794, startPoint y: 427, endPoint x: 668, endPoint y: 430, distance: 126.4
click at [668, 430] on p "And I guess in the last switch that we flip ." at bounding box center [912, 428] width 491 height 19
type input "606"
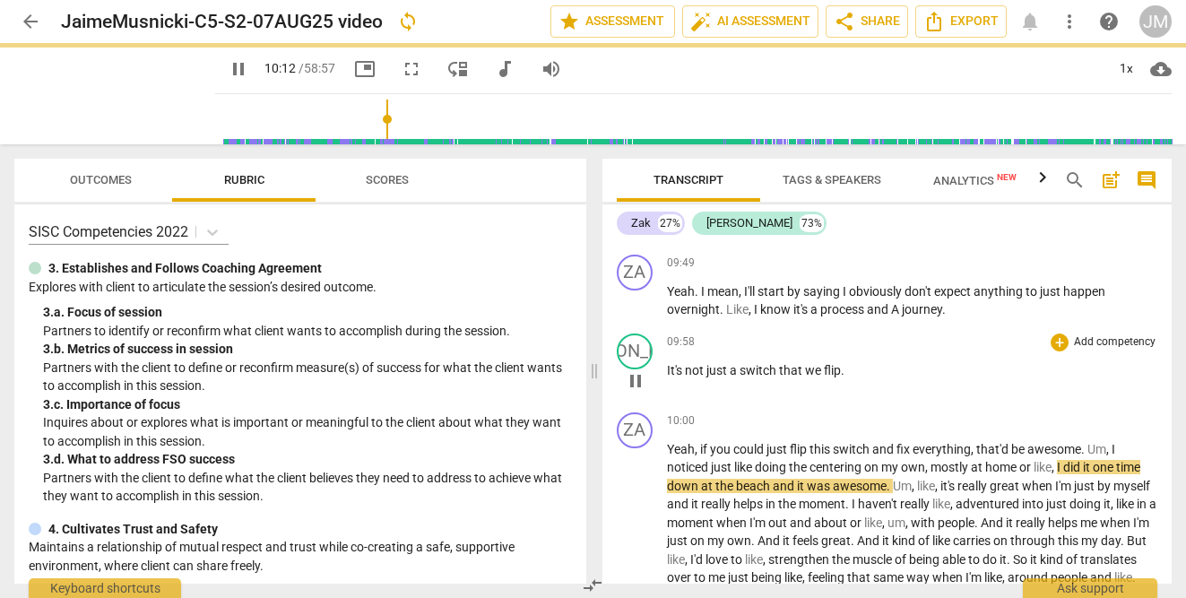
scroll to position [4564, 0]
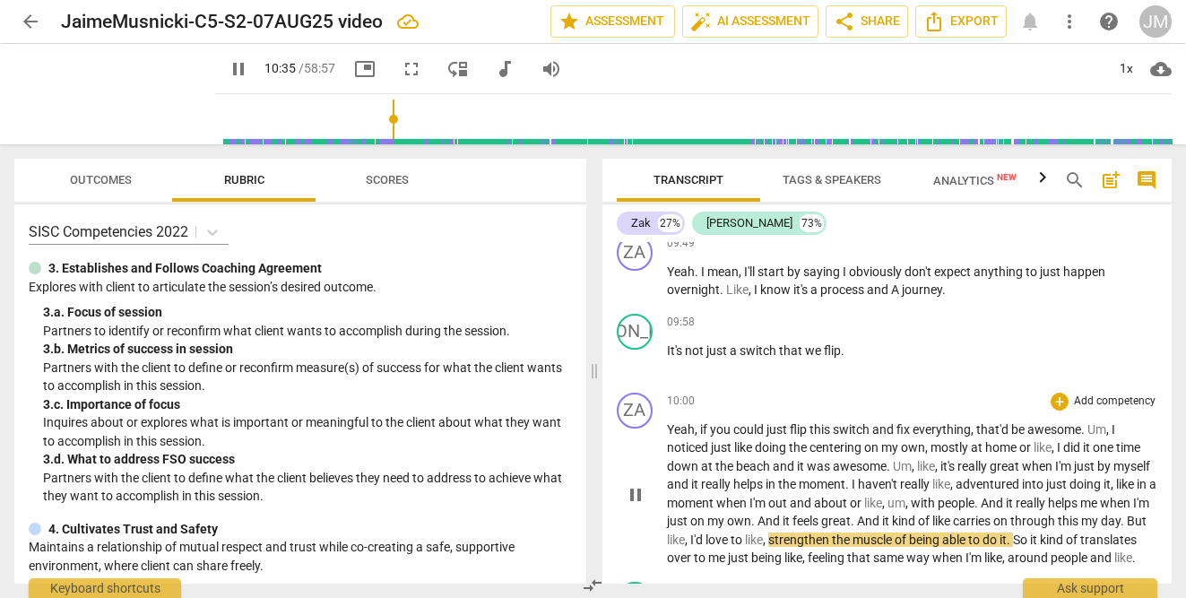
click at [1057, 528] on span "this" at bounding box center [1068, 521] width 23 height 14
type input "636"
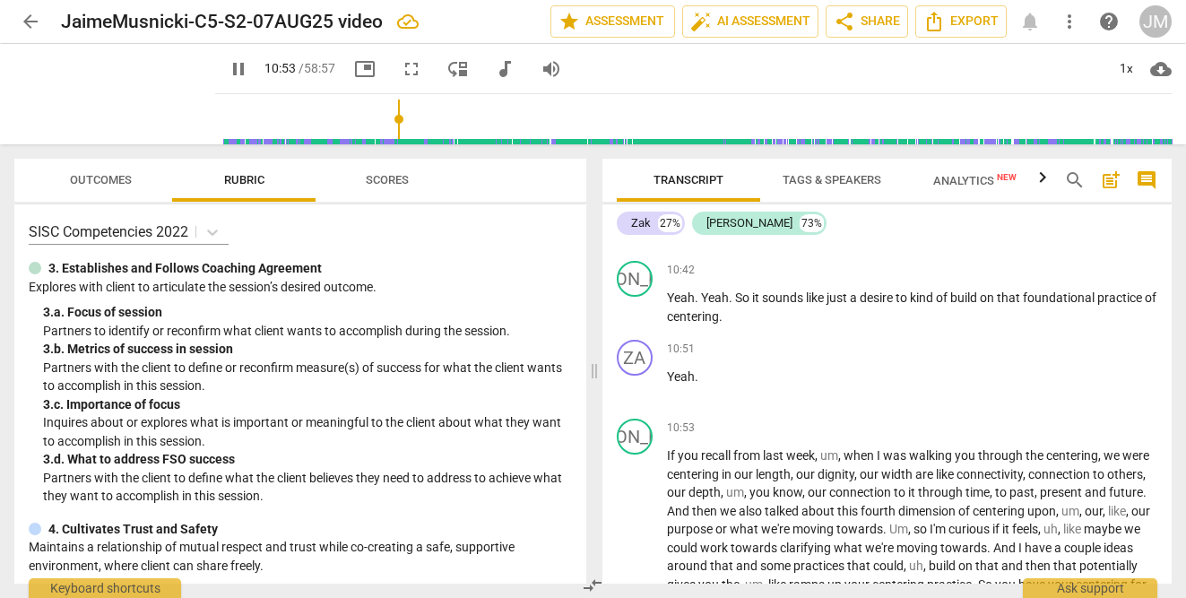
scroll to position [4905, 0]
click at [933, 479] on span "are" at bounding box center [925, 472] width 21 height 14
type input "668"
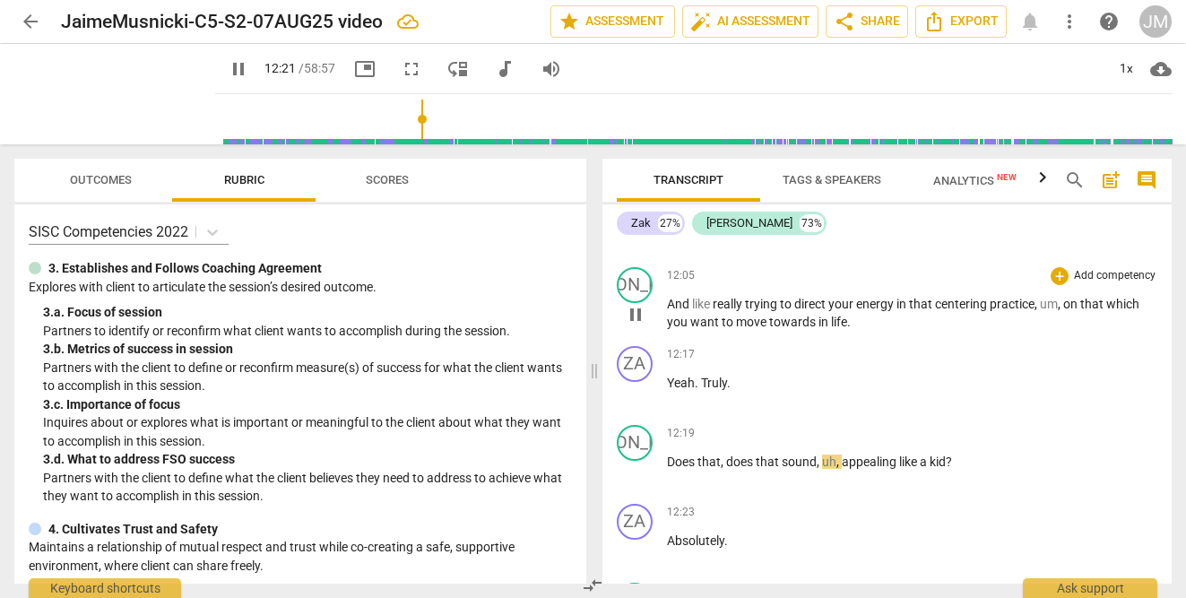
scroll to position [5343, 0]
click at [949, 459] on span "?" at bounding box center [948, 460] width 6 height 14
type input "747"
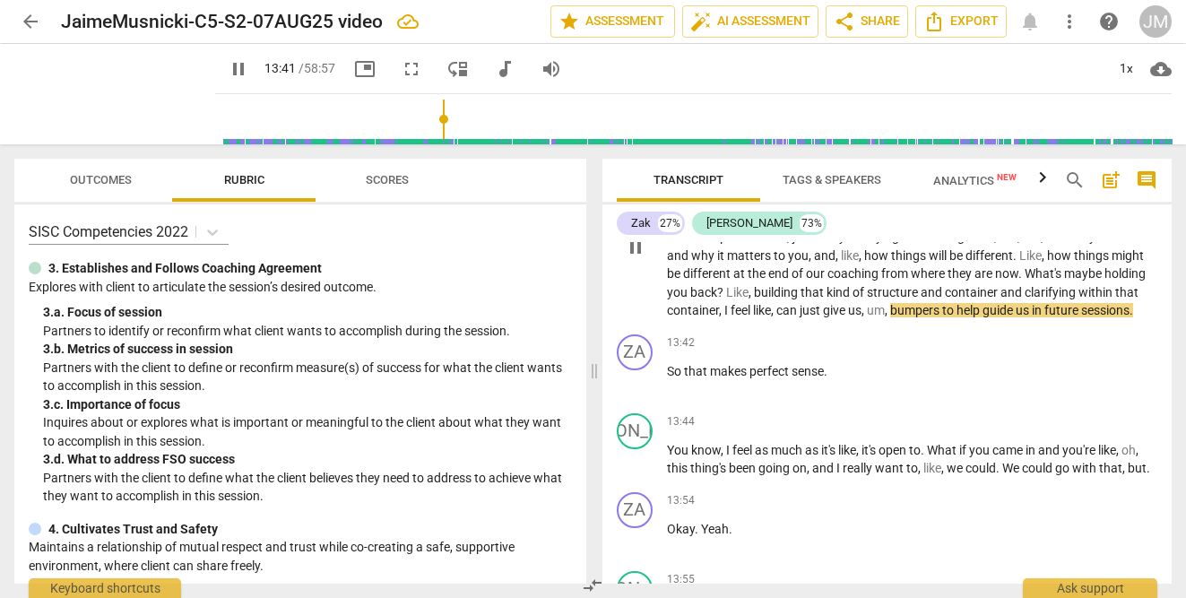
scroll to position [5939, 0]
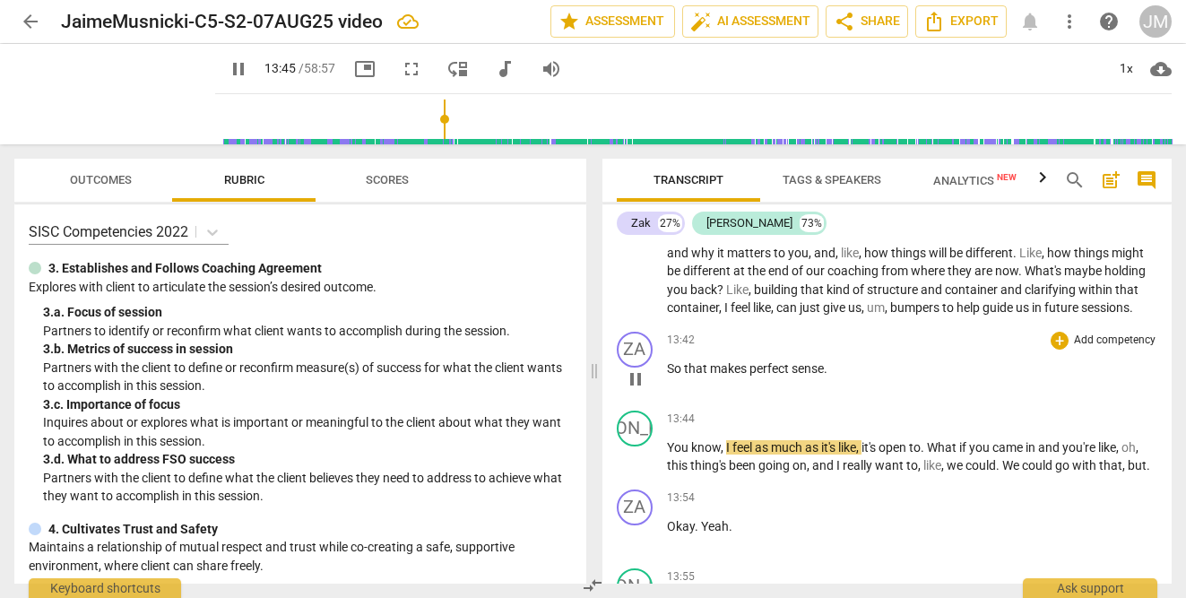
click at [686, 376] on span "that" at bounding box center [697, 368] width 26 height 14
type input "827"
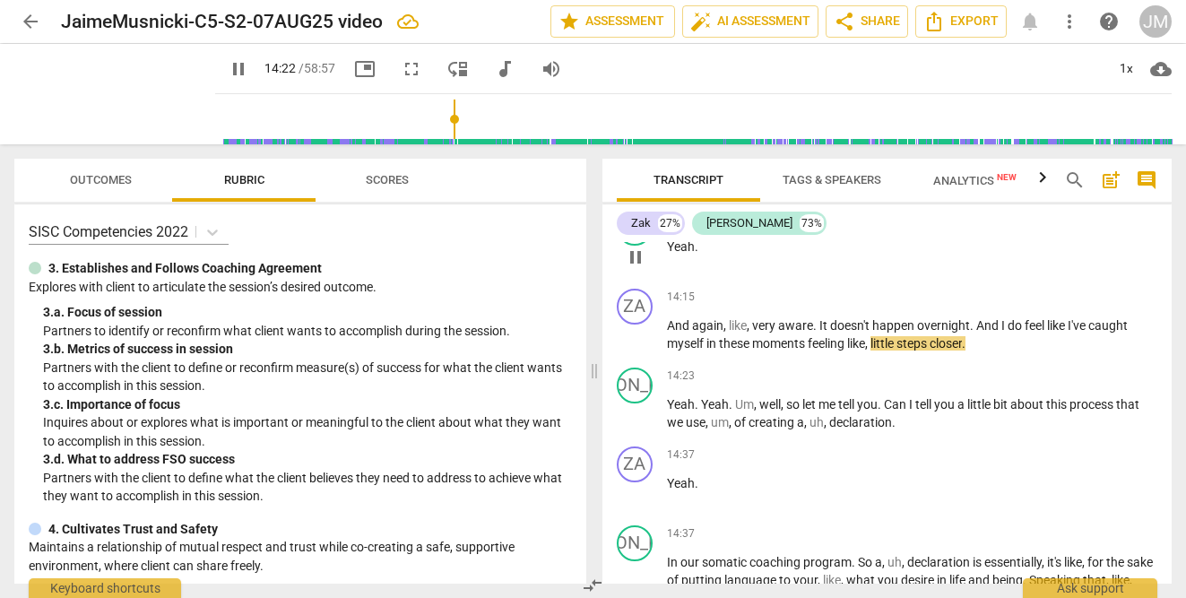
scroll to position [6621, 0]
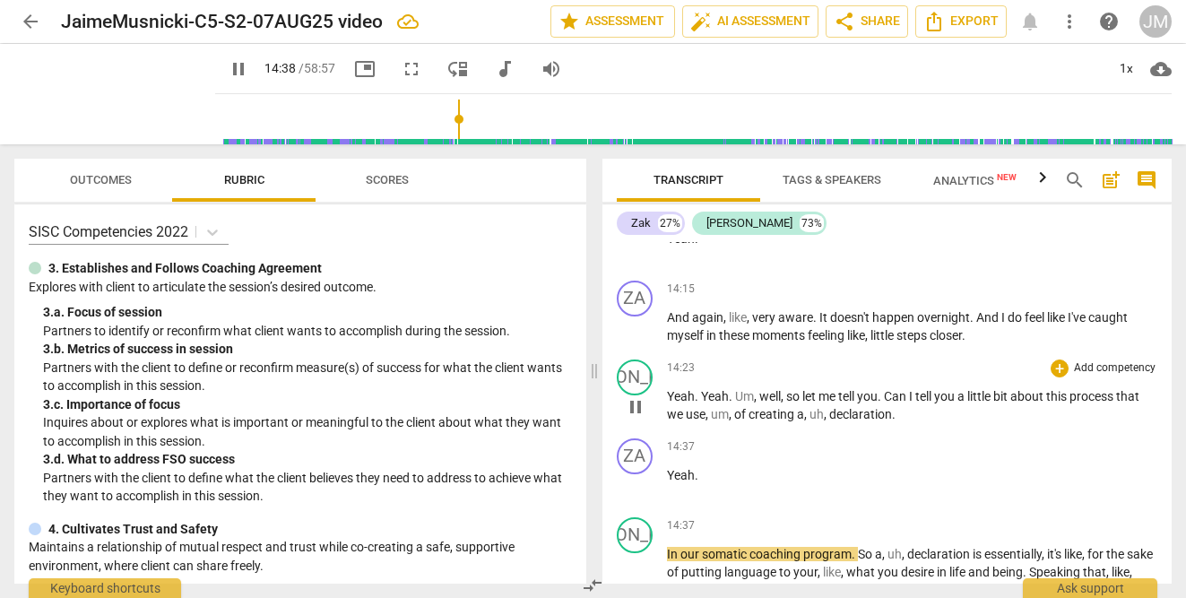
click at [826, 421] on span "," at bounding box center [826, 414] width 5 height 14
type input "879"
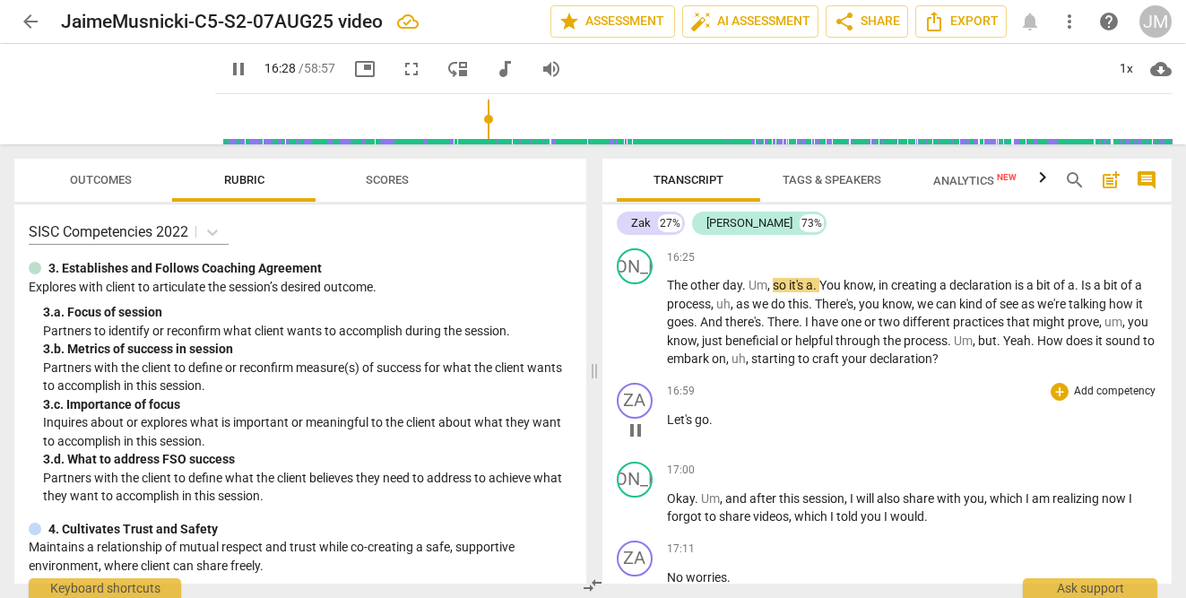
scroll to position [7257, 0]
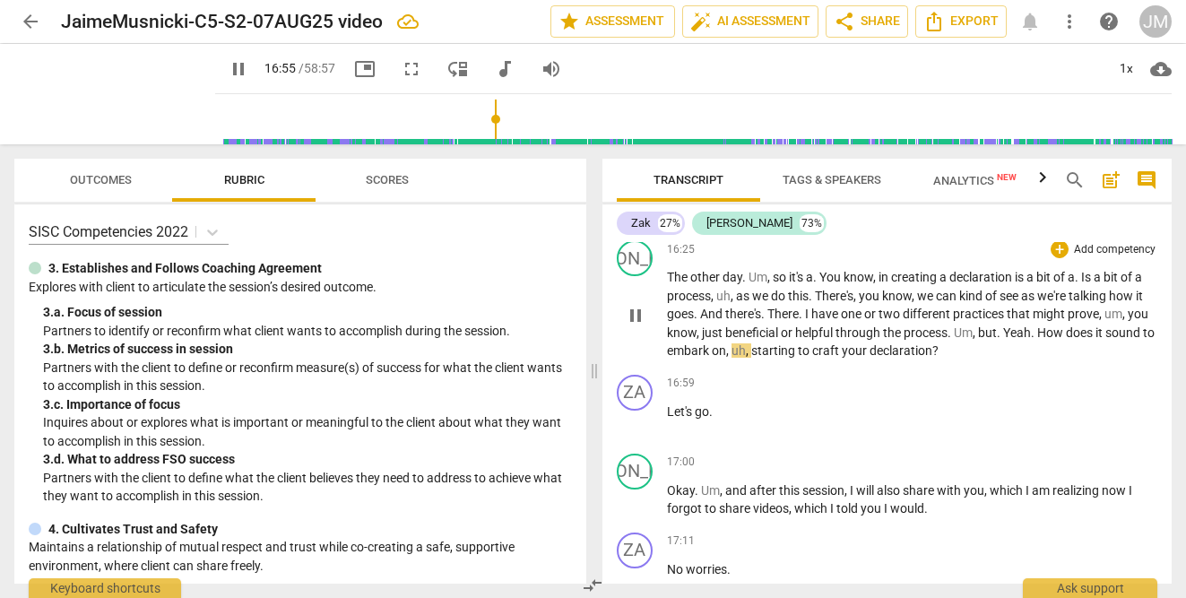
click at [955, 340] on span "Um" at bounding box center [963, 332] width 19 height 14
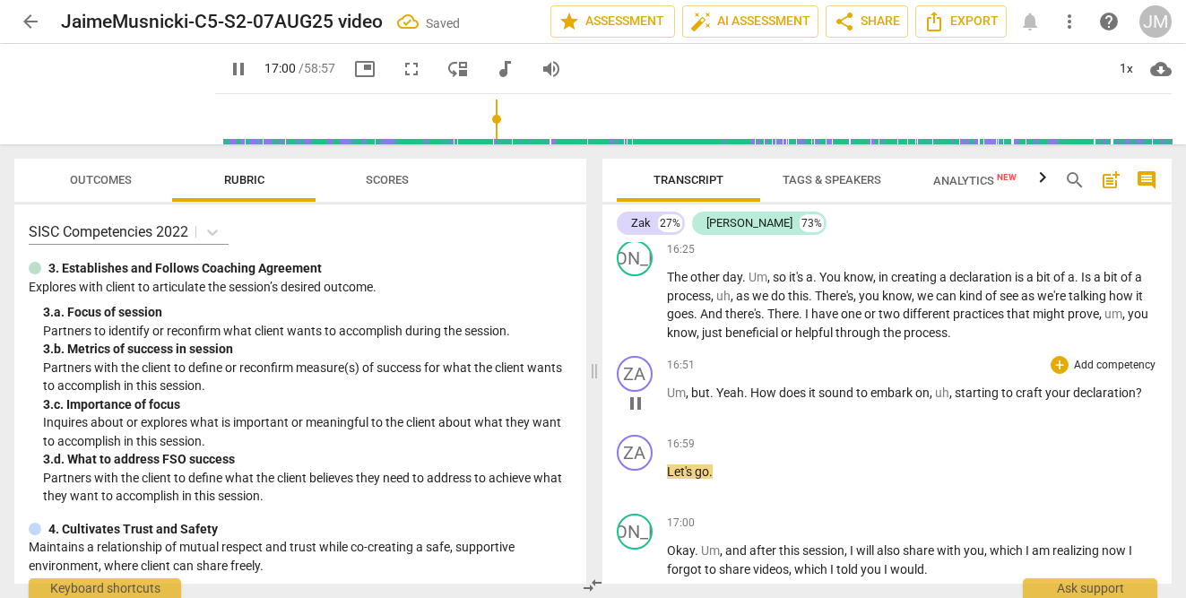
click at [668, 400] on span "Um" at bounding box center [676, 392] width 19 height 14
type input "1021"
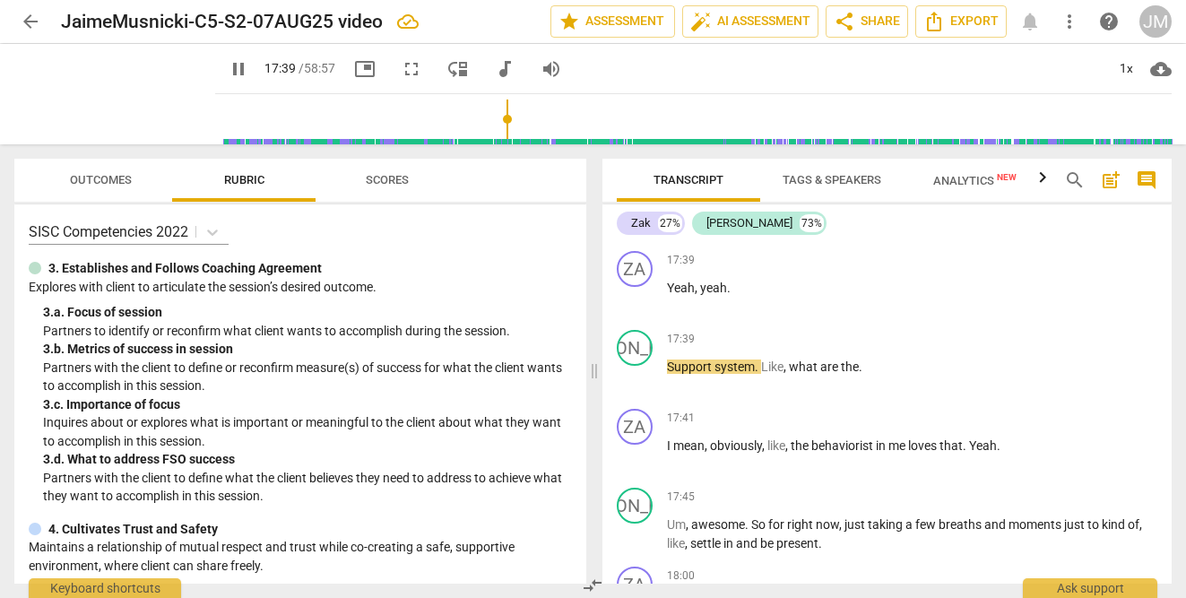
scroll to position [8041, 0]
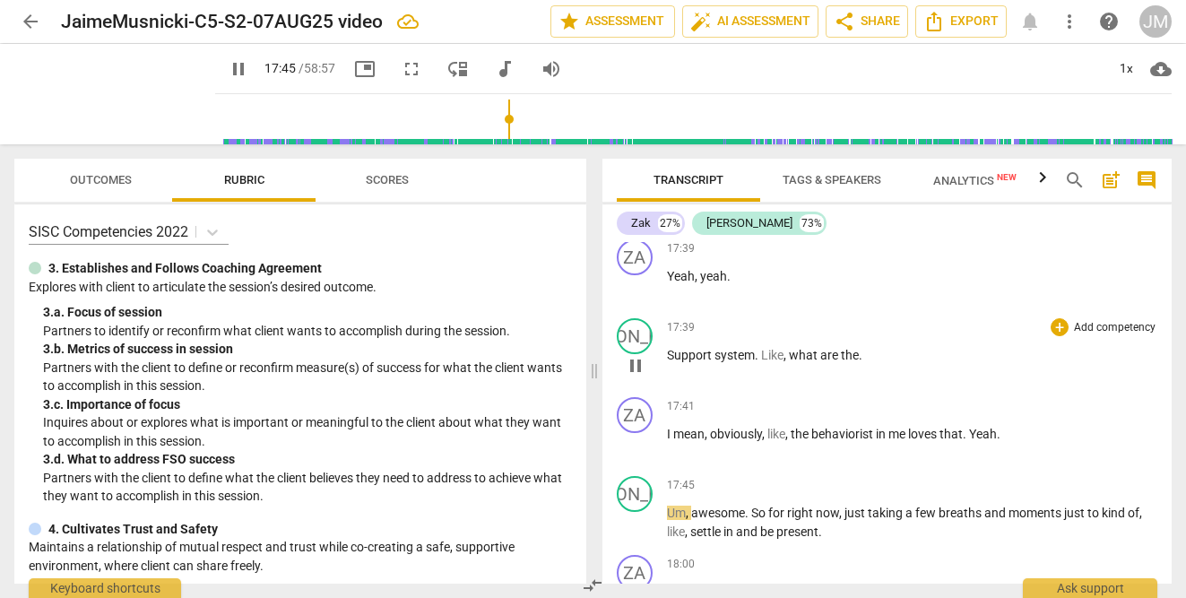
click at [855, 362] on span "the" at bounding box center [850, 355] width 18 height 14
type input "1066"
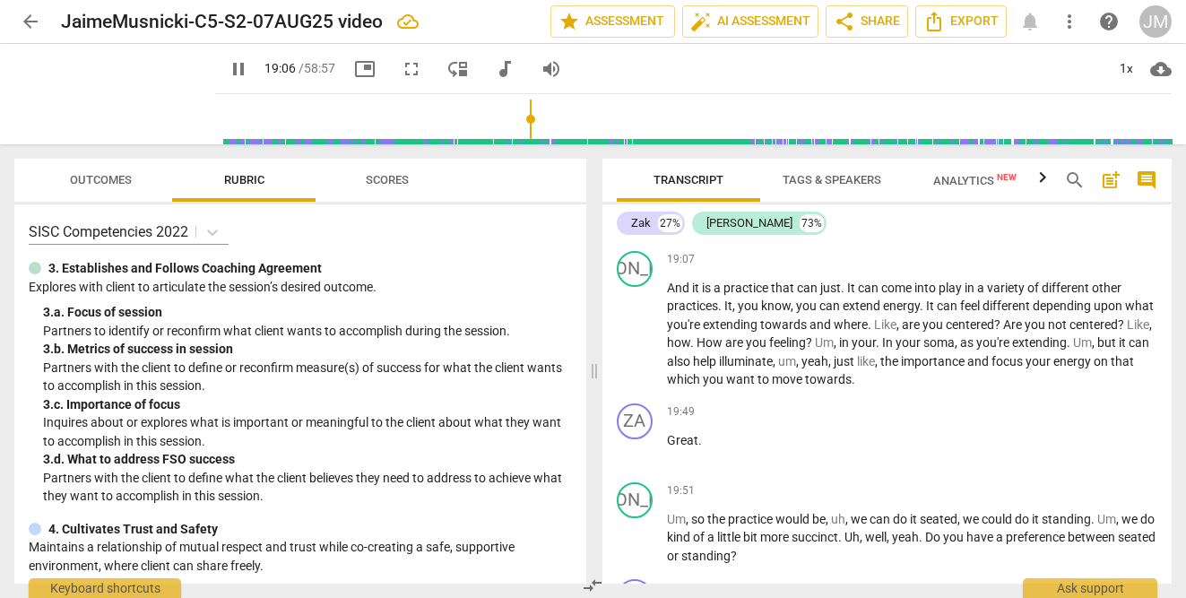
scroll to position [8955, 0]
click at [691, 214] on span "yeah" at bounding box center [704, 207] width 27 height 14
type input "1149"
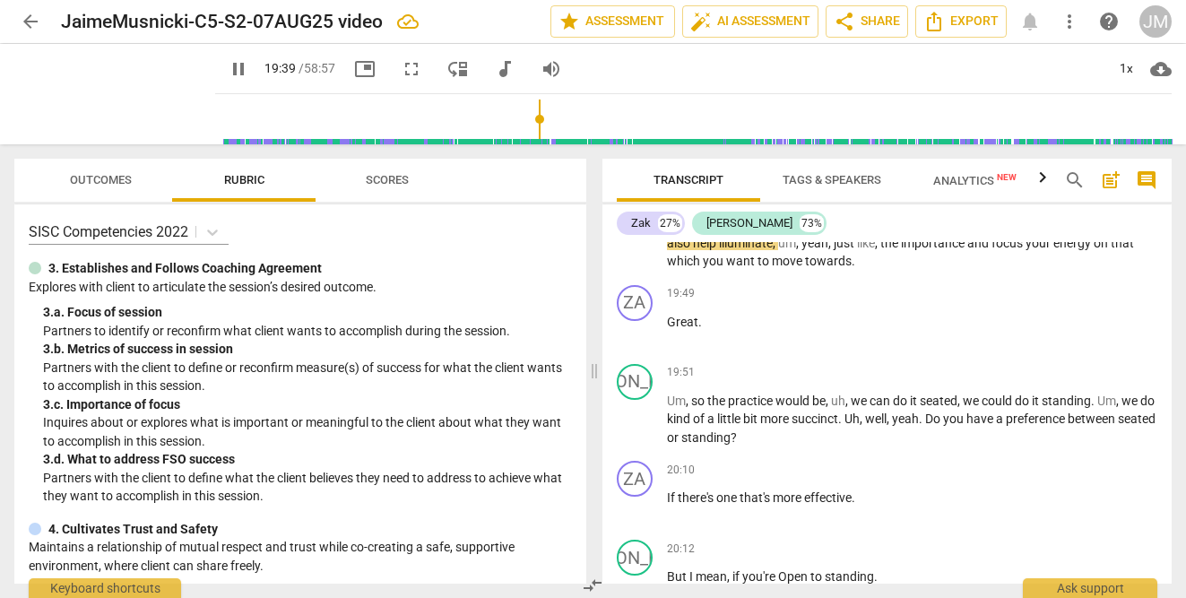
scroll to position [9073, 0]
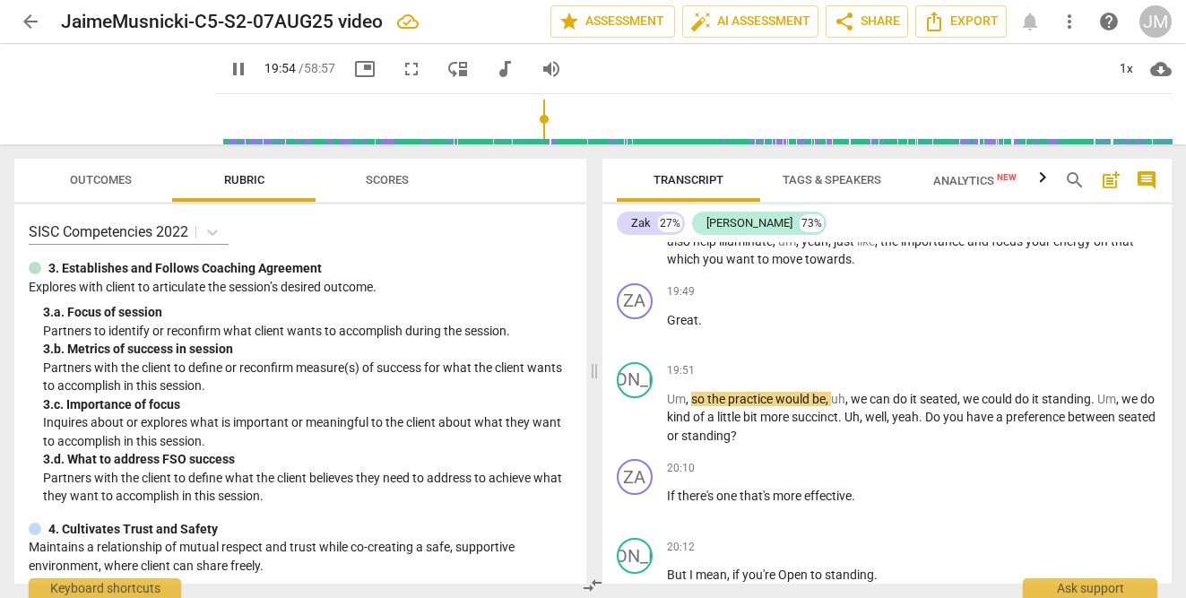
click at [1025, 248] on span "your" at bounding box center [1039, 241] width 28 height 14
type input "1195"
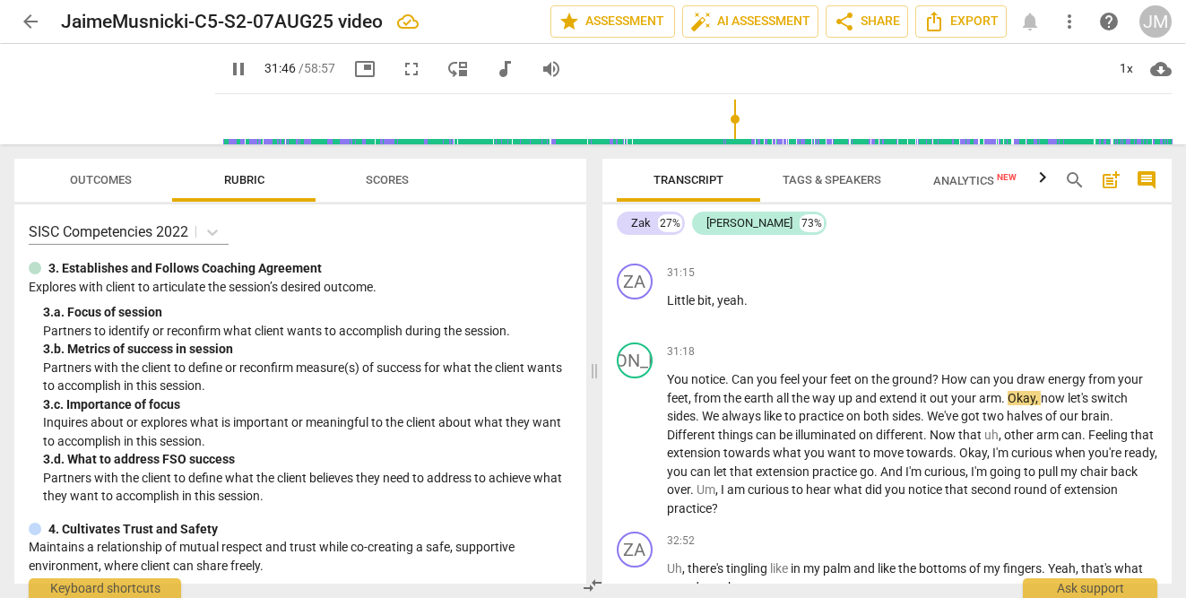
scroll to position [11952, 0]
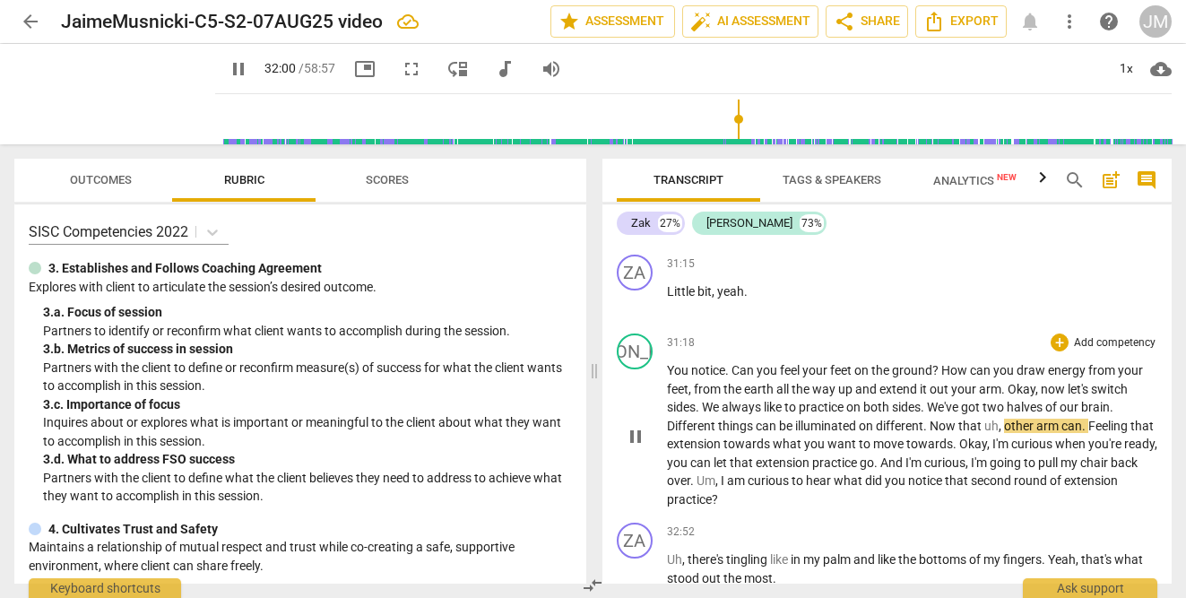
click at [924, 433] on span "." at bounding box center [926, 426] width 6 height 14
type input "1922"
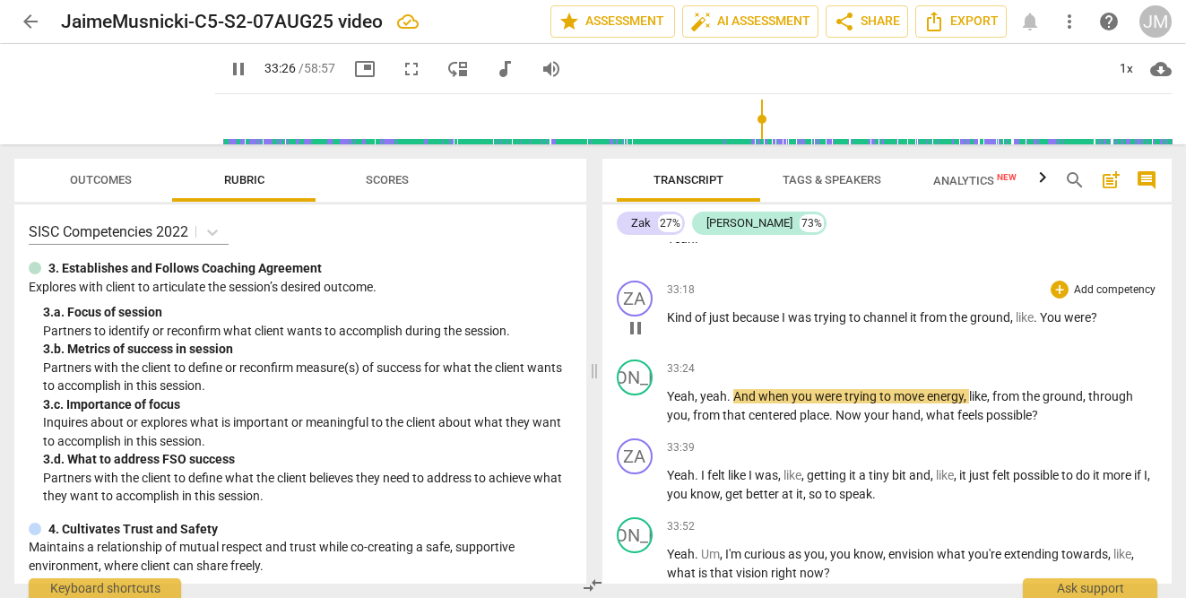
scroll to position [12673, 0]
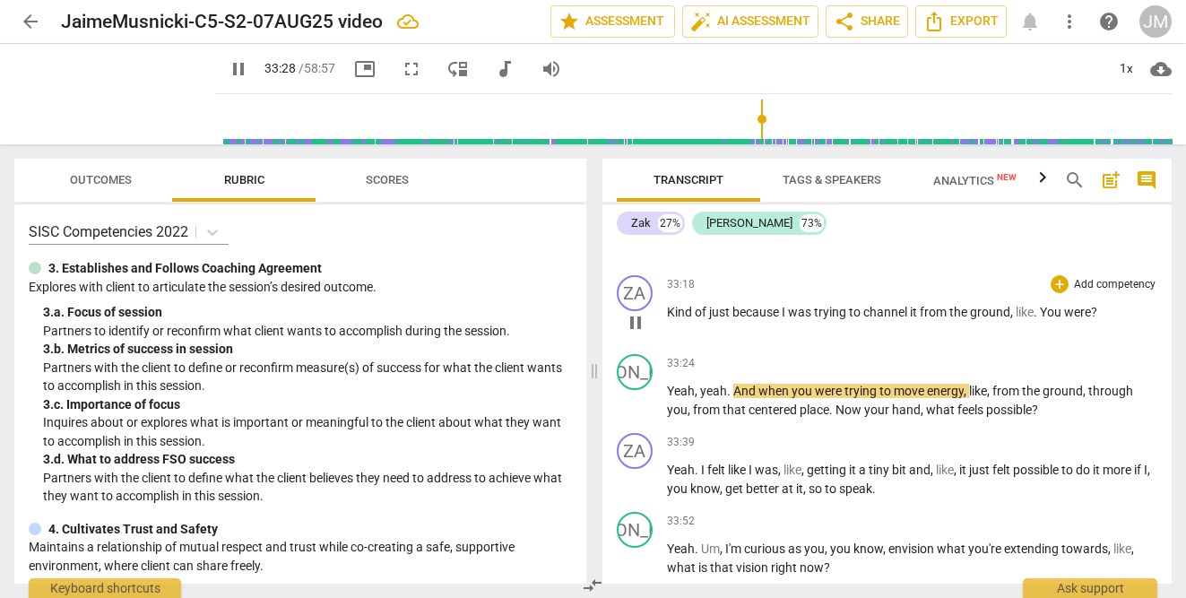
click at [1110, 322] on p "Kind of just because I was trying to channel it from the ground , like . You we…" at bounding box center [912, 312] width 491 height 19
type input "2009"
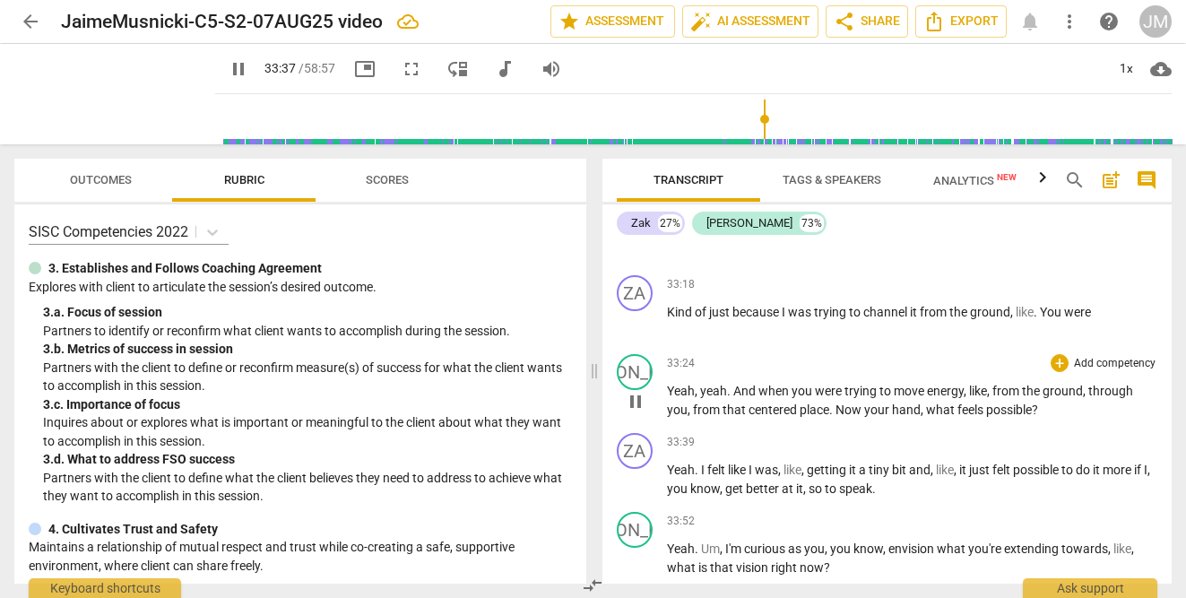
click at [862, 417] on span "Now" at bounding box center [849, 409] width 29 height 14
type input "2018"
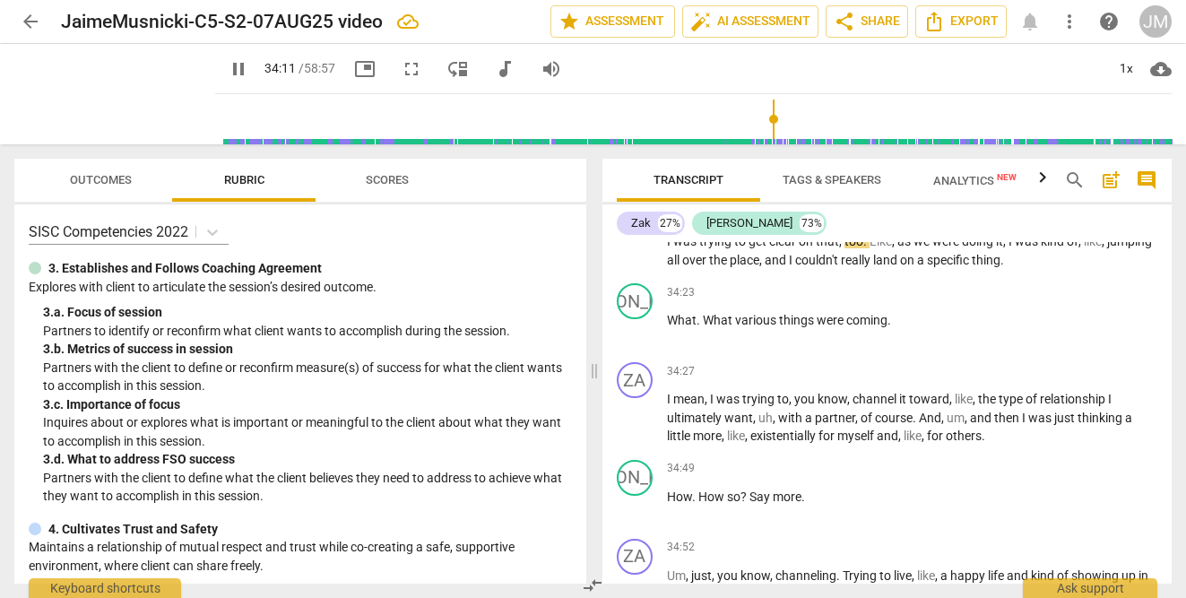
scroll to position [13065, 0]
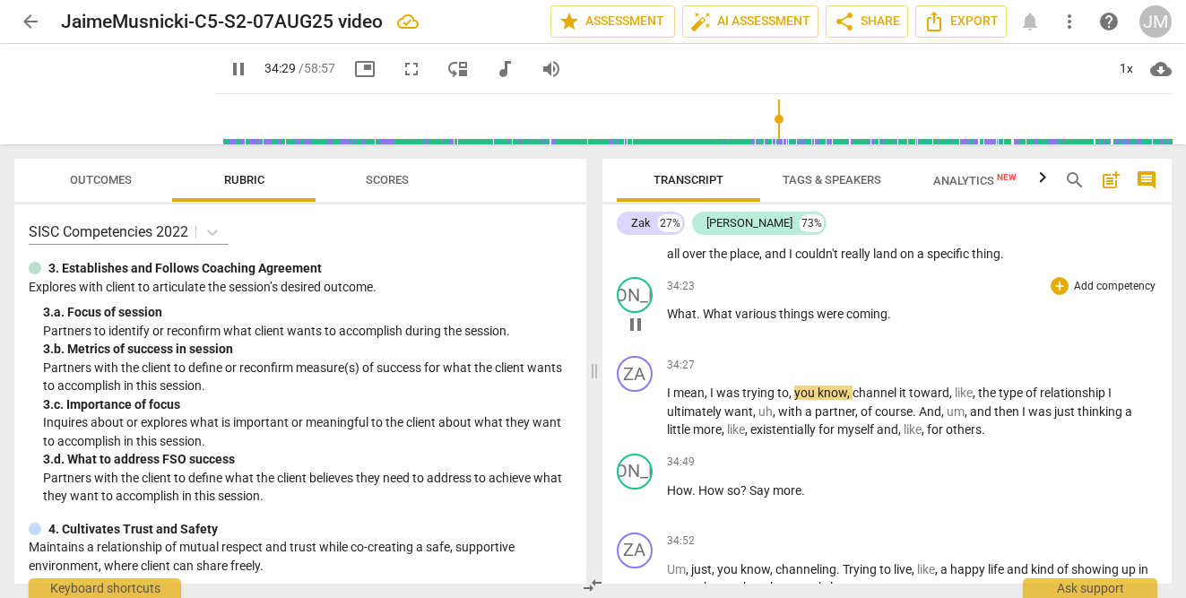
click at [887, 321] on span "." at bounding box center [889, 313] width 4 height 14
type input "2070"
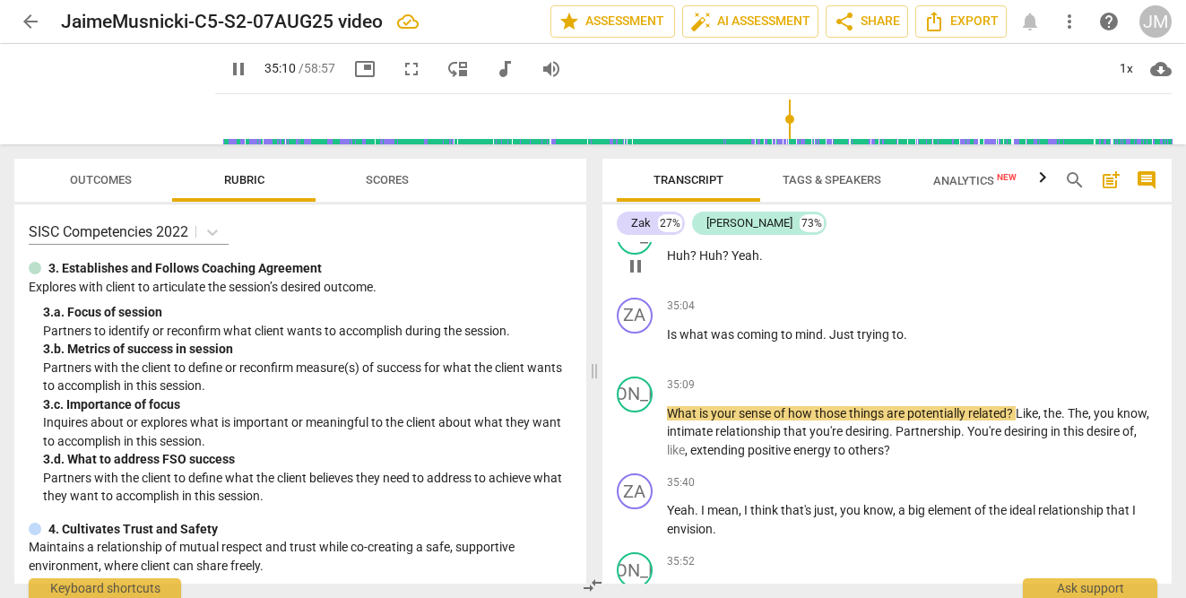
scroll to position [13465, 0]
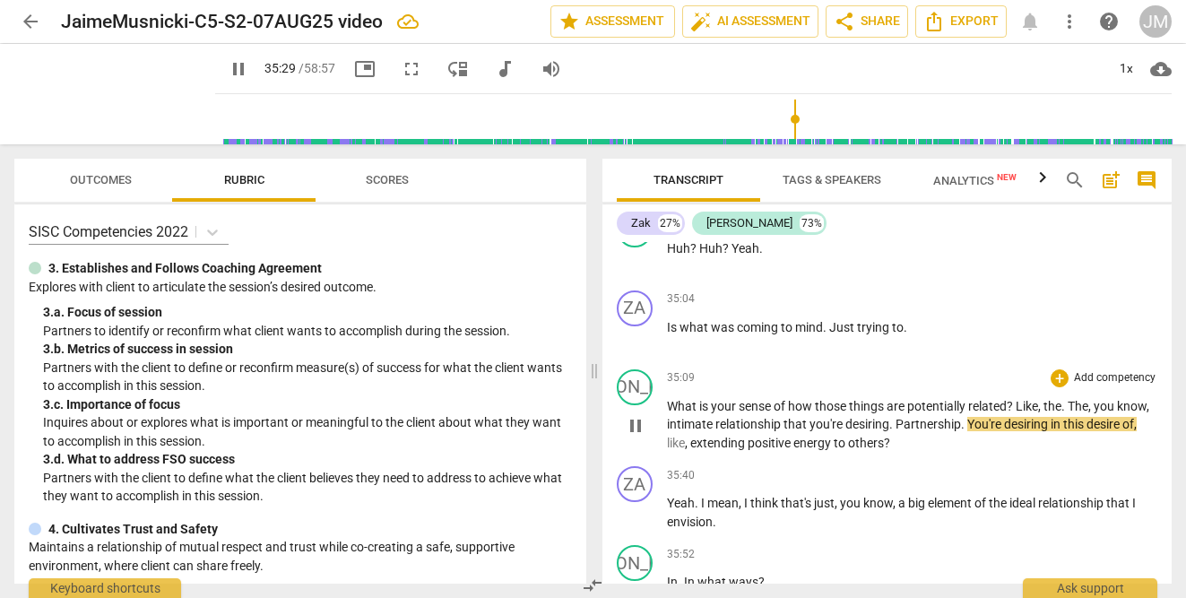
click at [1060, 431] on span "in" at bounding box center [1056, 424] width 13 height 14
type input "2130"
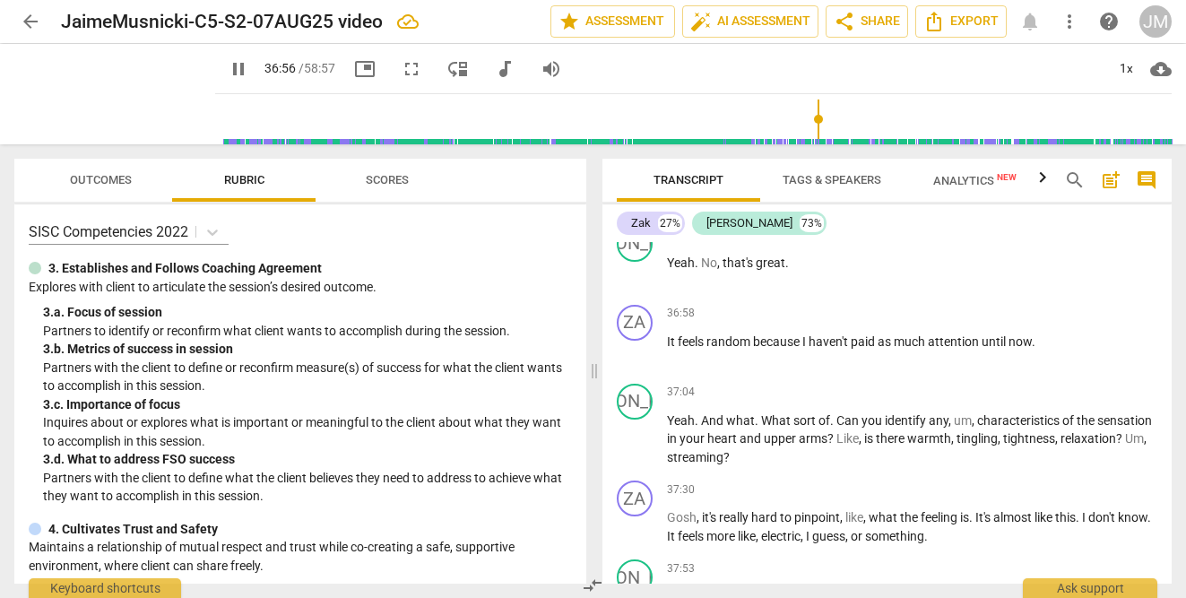
scroll to position [14447, 0]
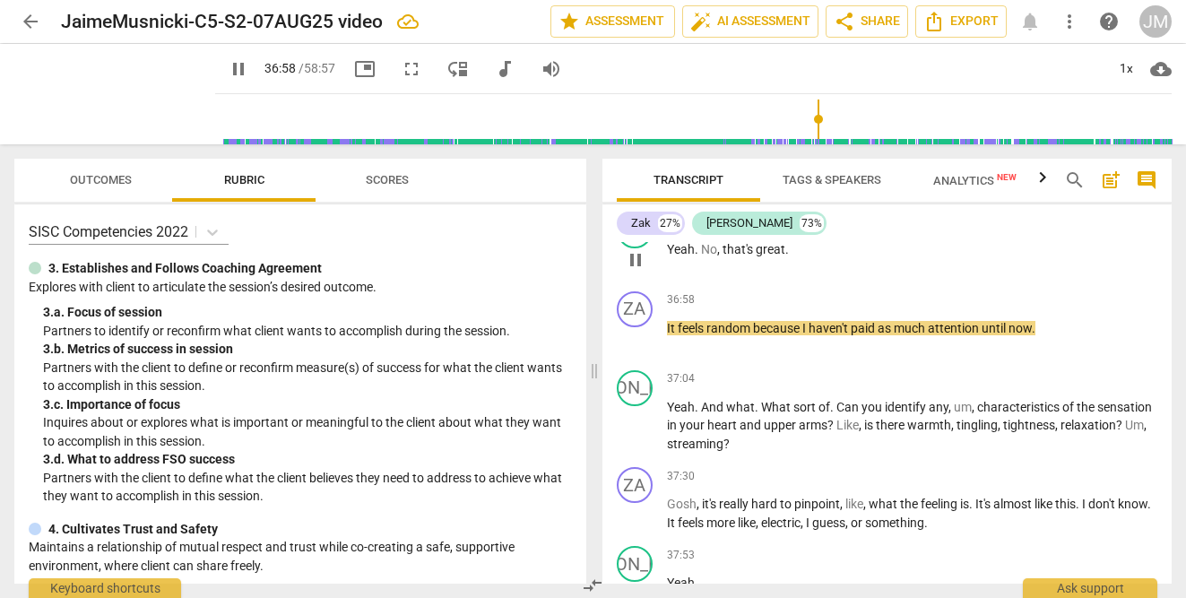
click at [841, 259] on p "Yeah . No , that's great ." at bounding box center [912, 249] width 491 height 19
type input "2219"
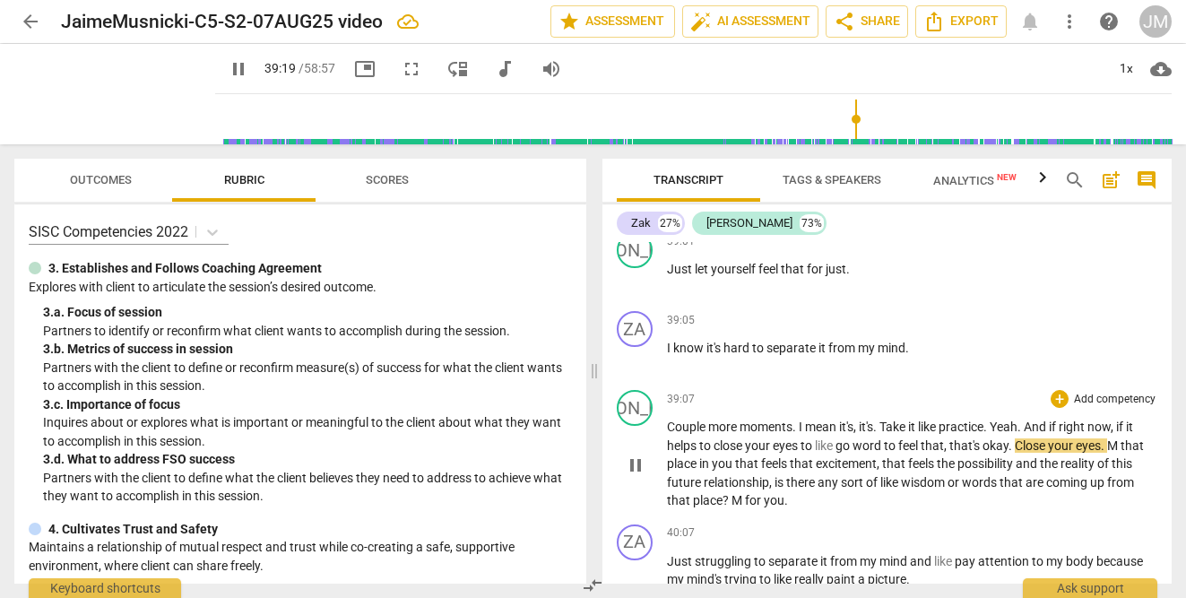
scroll to position [15114, 0]
drag, startPoint x: 885, startPoint y: 521, endPoint x: 859, endPoint y: 519, distance: 25.2
click at [859, 452] on span "word" at bounding box center [867, 444] width 31 height 14
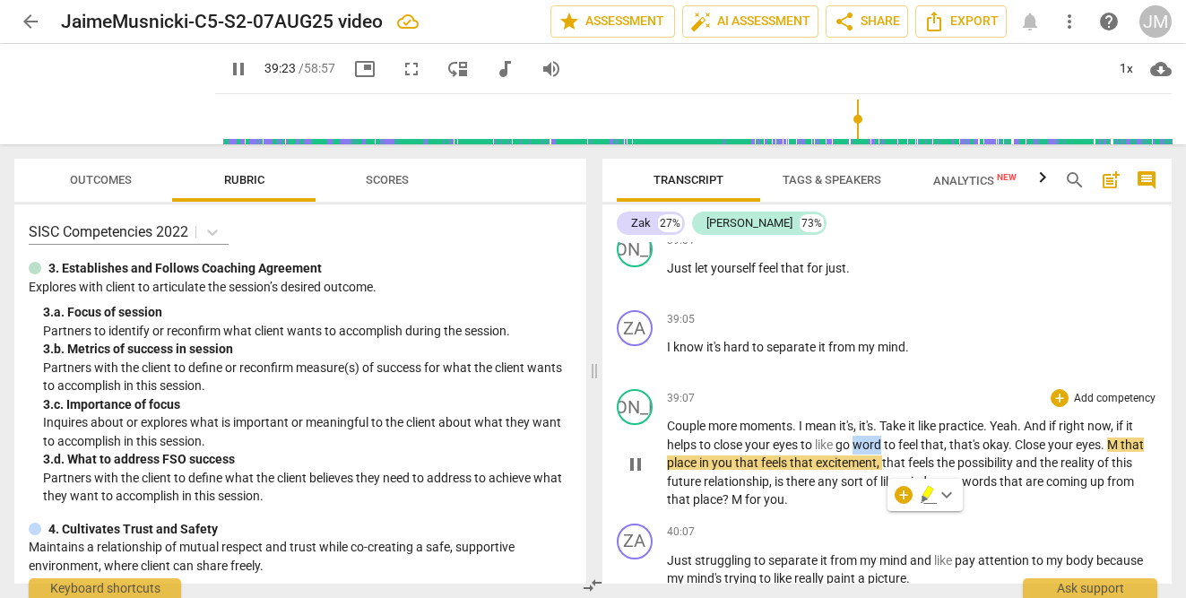
type input "2364"
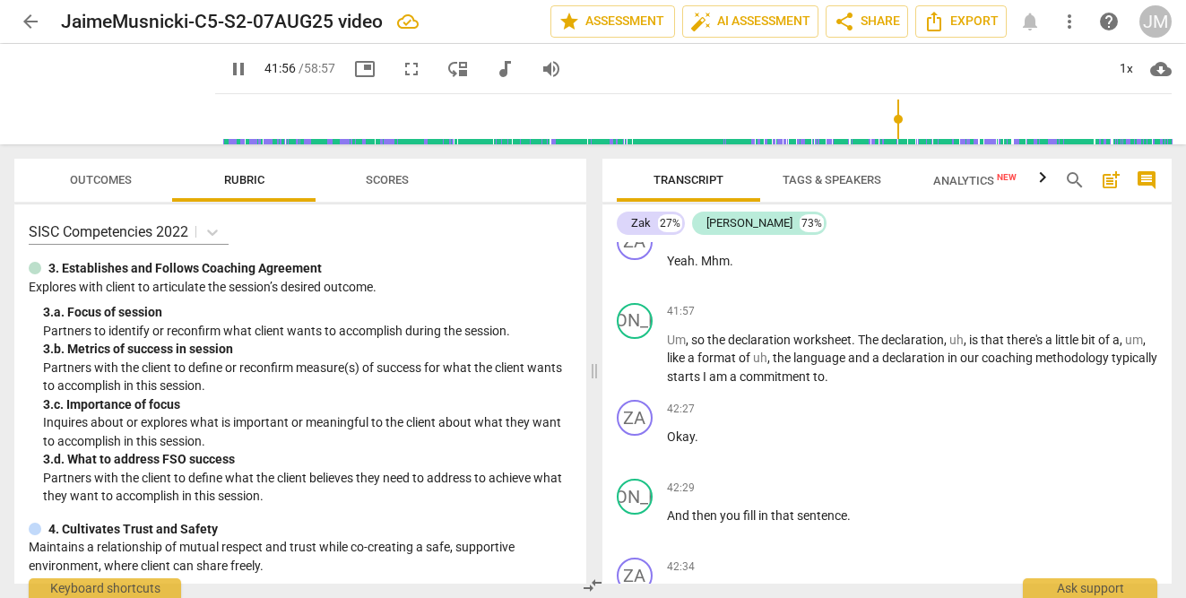
scroll to position [16593, 0]
click at [922, 416] on div "42:27 + Add competency keyboard_arrow_right" at bounding box center [912, 407] width 491 height 18
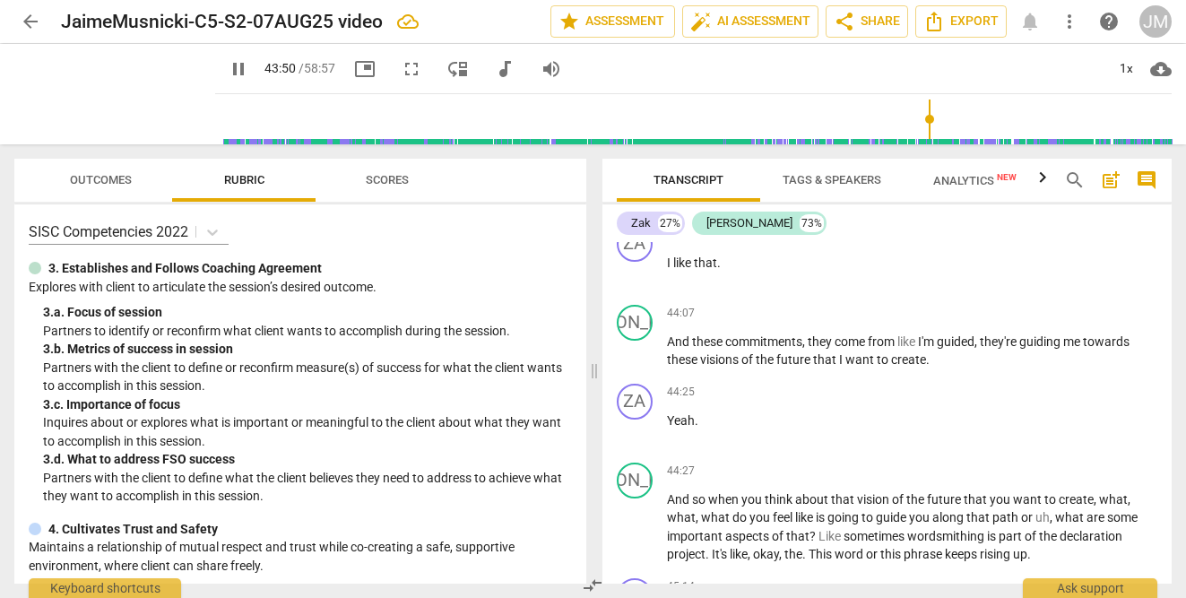
scroll to position [17771, 0]
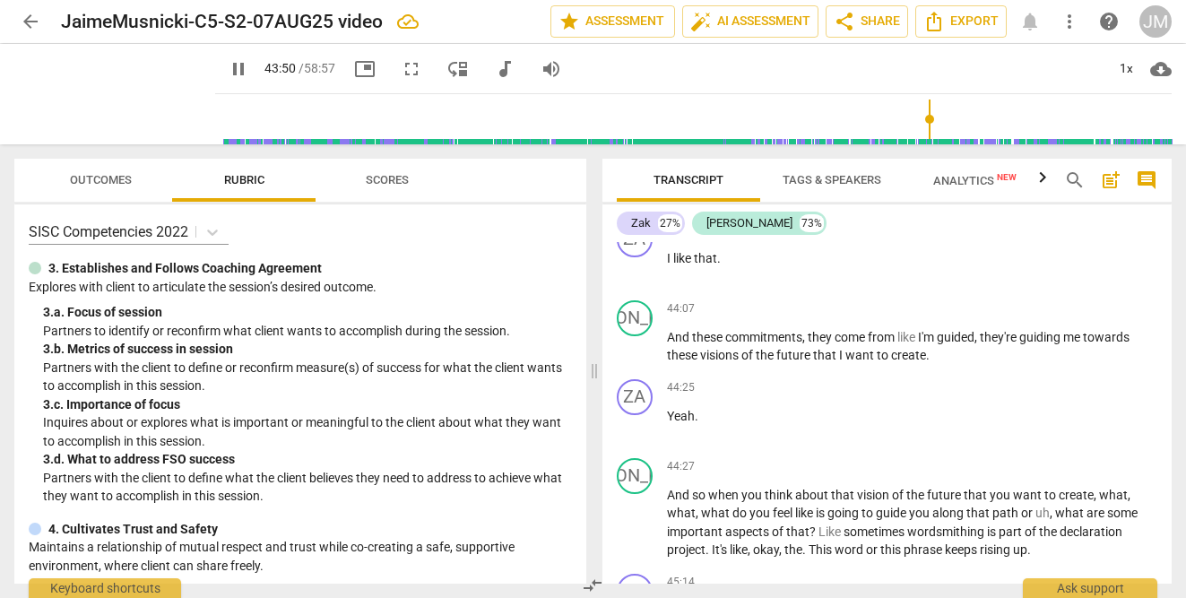
click at [922, 426] on p "Yeah ." at bounding box center [912, 416] width 491 height 19
click at [228, 67] on span "pause" at bounding box center [239, 69] width 22 height 22
type input "2651"
